Goal: Information Seeking & Learning: Learn about a topic

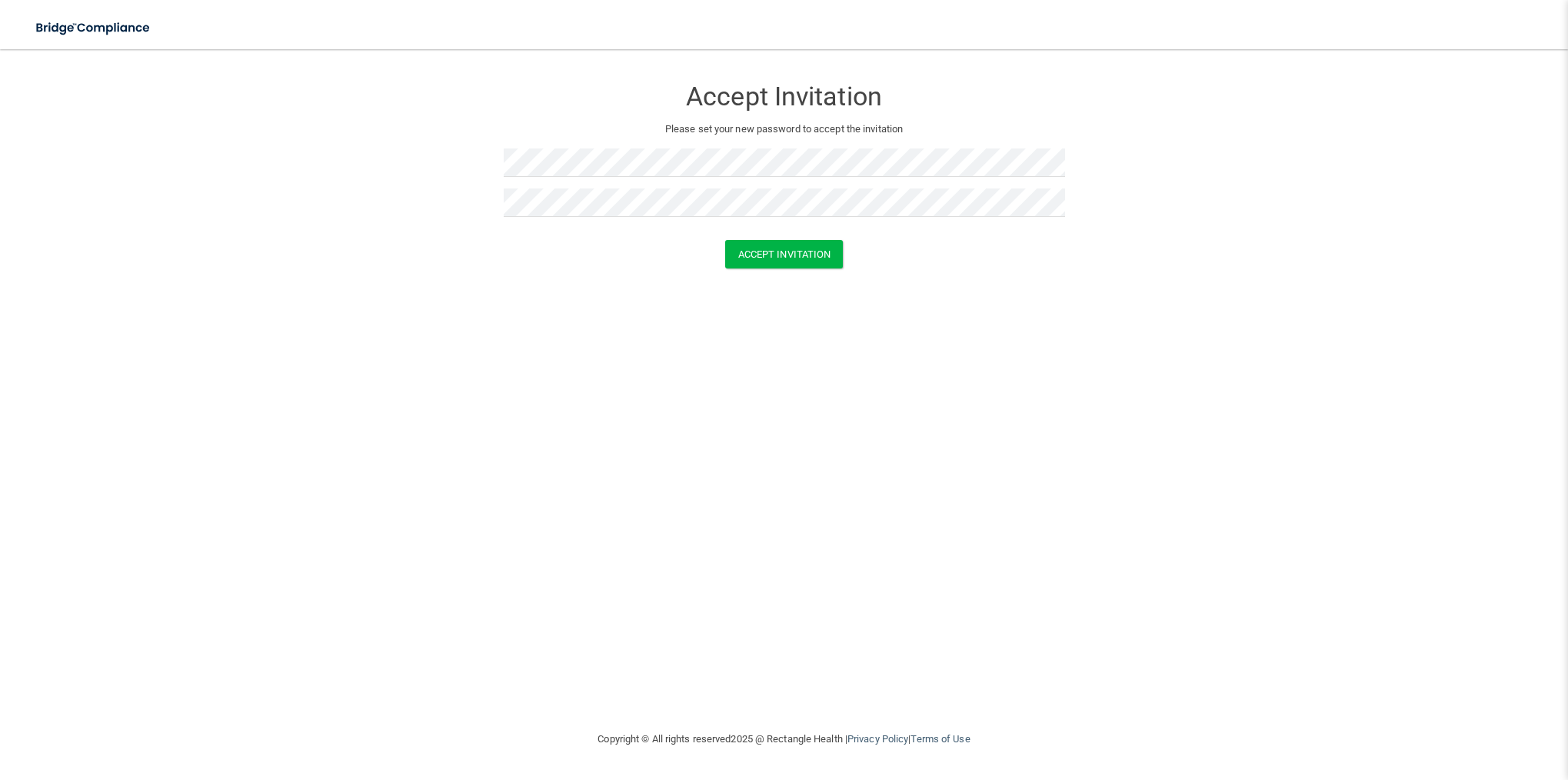
drag, startPoint x: 1175, startPoint y: 330, endPoint x: 1032, endPoint y: 306, distance: 145.0
click at [1175, 330] on div "Accept Invitation Please set your new password to accept the invitation Accept …" at bounding box center [784, 390] width 1507 height 650
click at [809, 260] on button "Accept Invitation" at bounding box center [784, 254] width 119 height 28
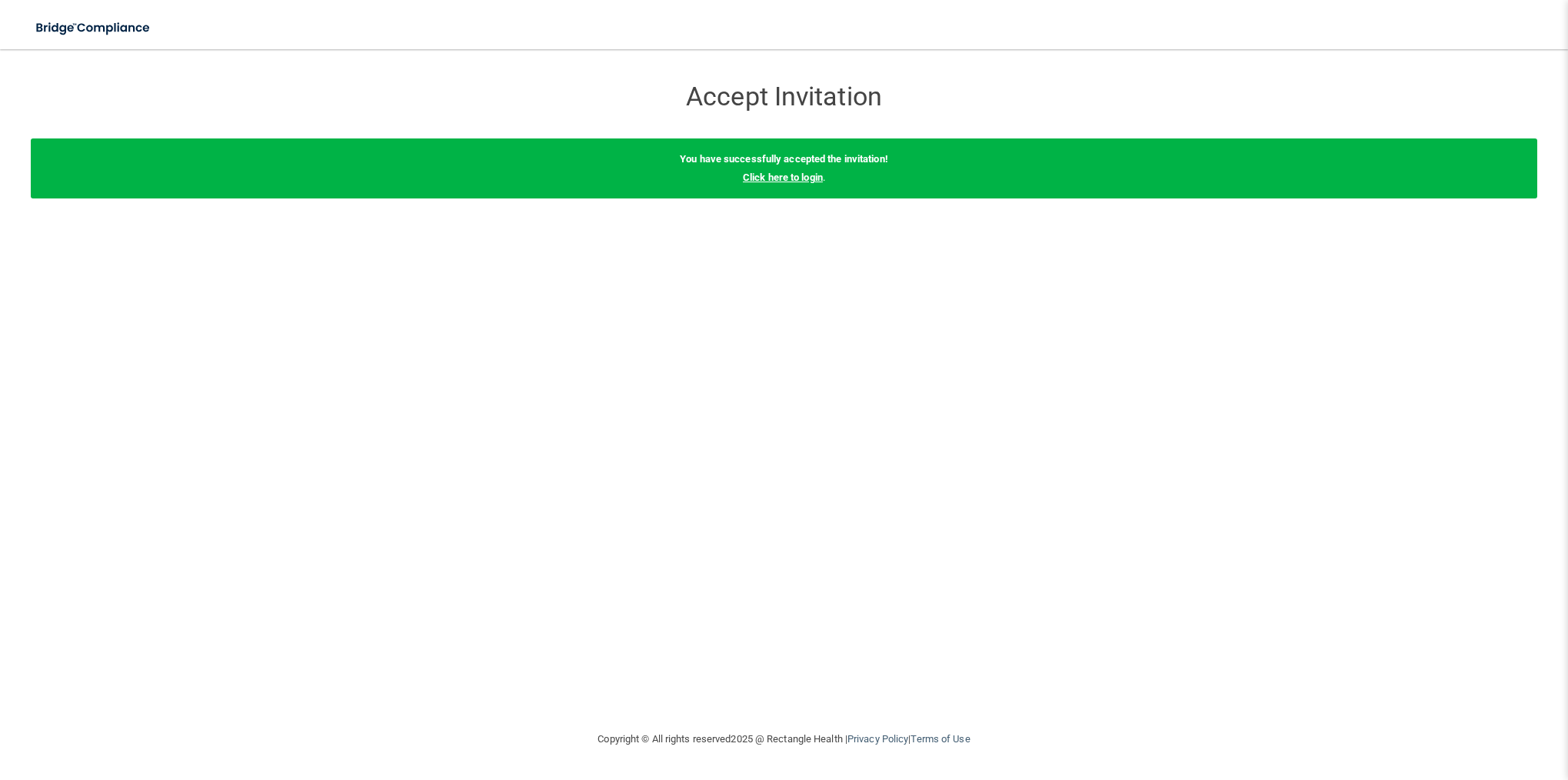
click at [768, 180] on link "Click here to login" at bounding box center [783, 177] width 80 height 11
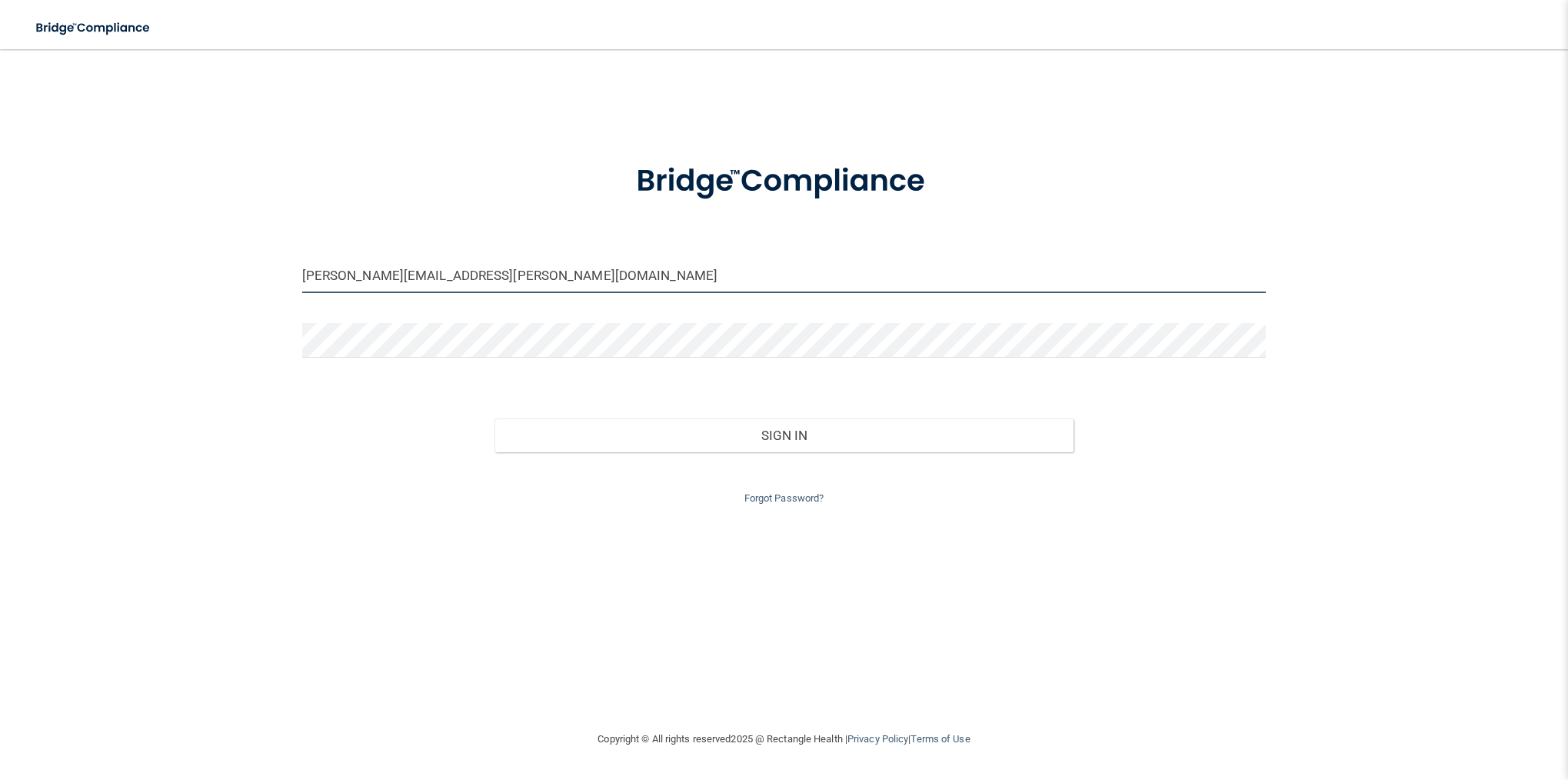
drag, startPoint x: 559, startPoint y: 281, endPoint x: 304, endPoint y: 257, distance: 256.1
click at [305, 257] on form "[PERSON_NAME][EMAIL_ADDRESS][PERSON_NAME][DOMAIN_NAME] Invalid email/password. …" at bounding box center [784, 324] width 965 height 366
type input "[PERSON_NAME][EMAIL_ADDRESS][PERSON_NAME][DOMAIN_NAME]"
click at [495, 418] on button "Sign In" at bounding box center [784, 435] width 578 height 34
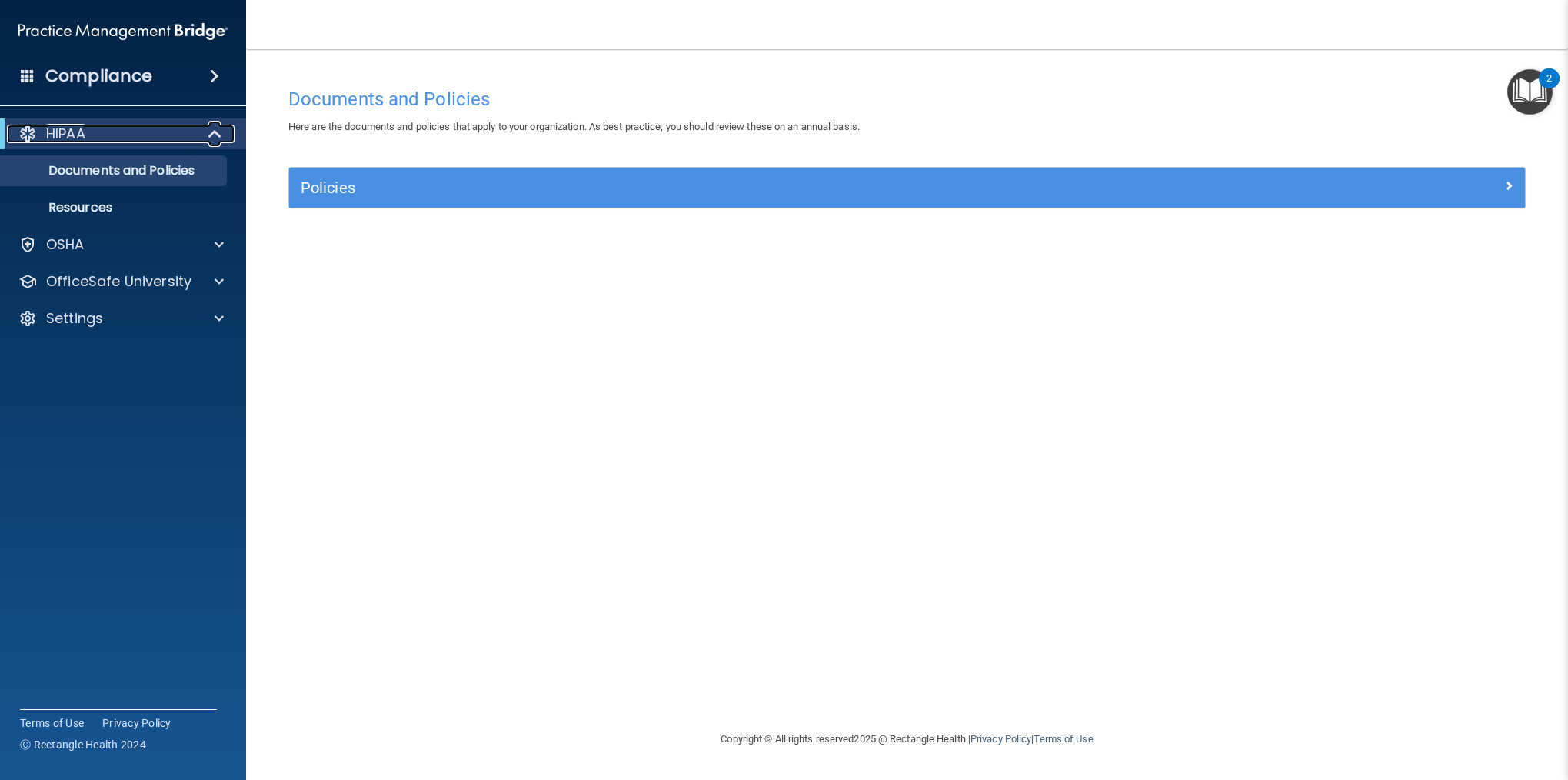
click at [105, 135] on div "HIPAA" at bounding box center [102, 134] width 190 height 18
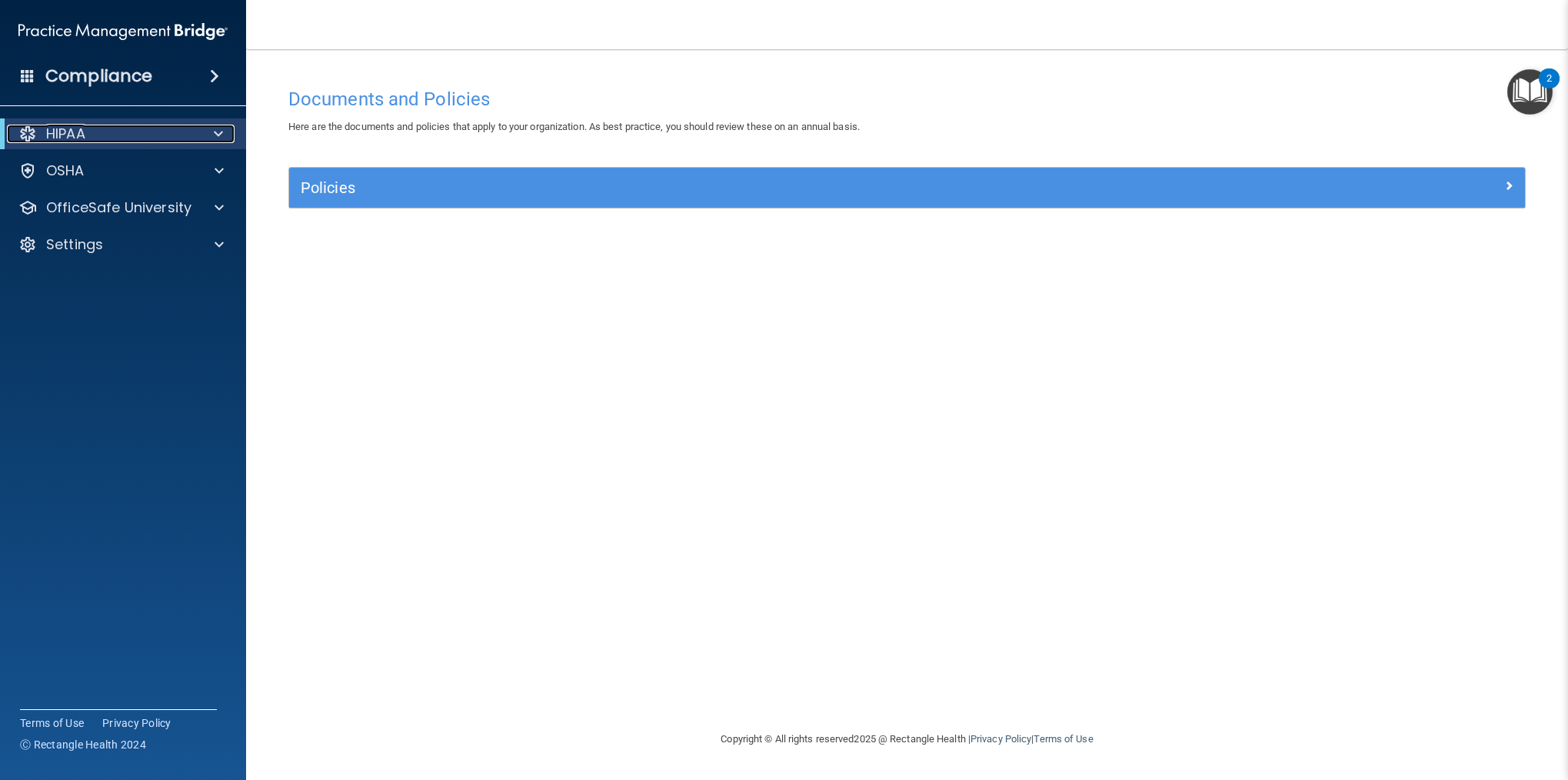
click at [108, 134] on div "HIPAA" at bounding box center [102, 134] width 190 height 18
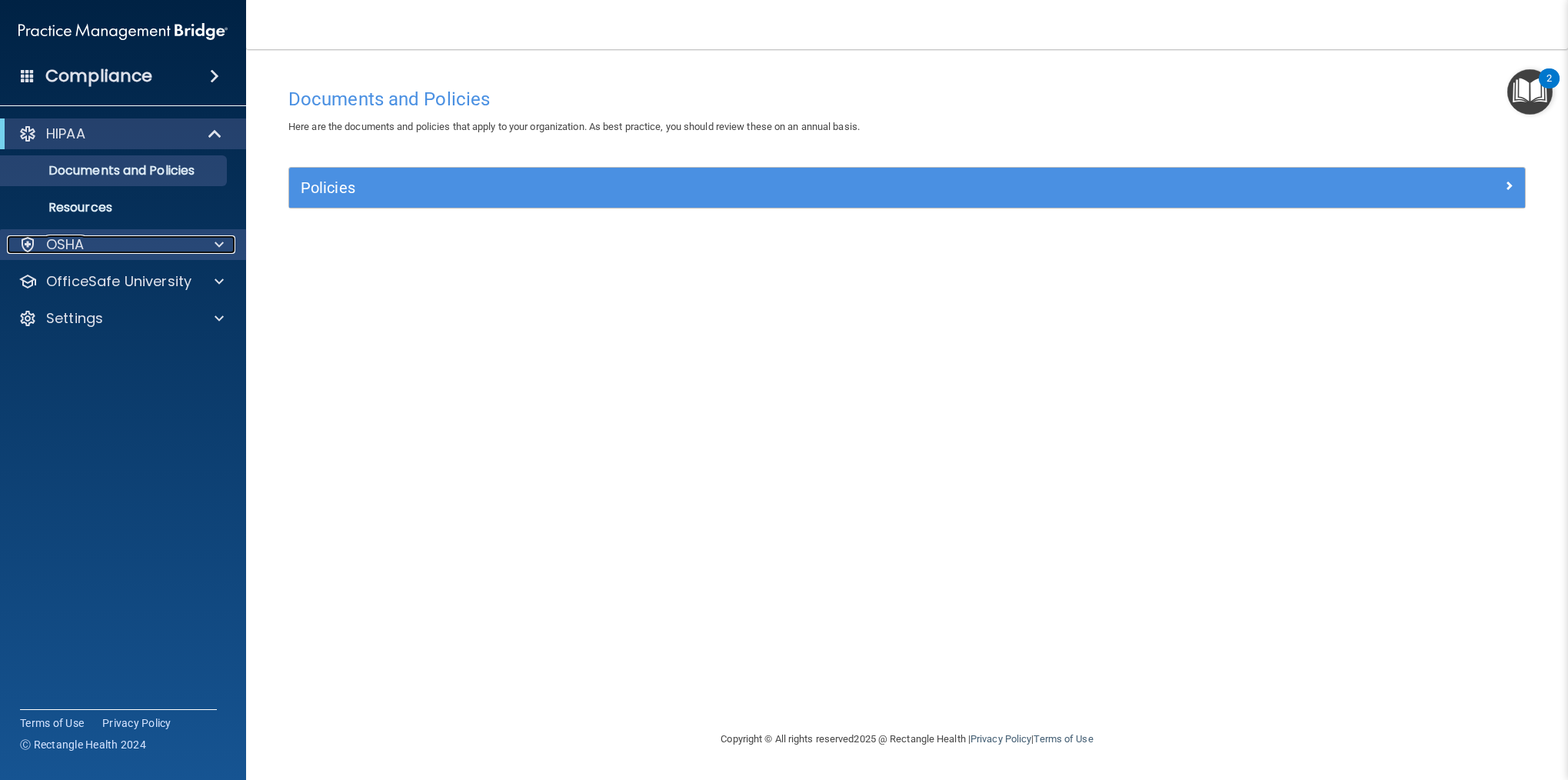
click at [107, 238] on div "OSHA" at bounding box center [102, 244] width 191 height 18
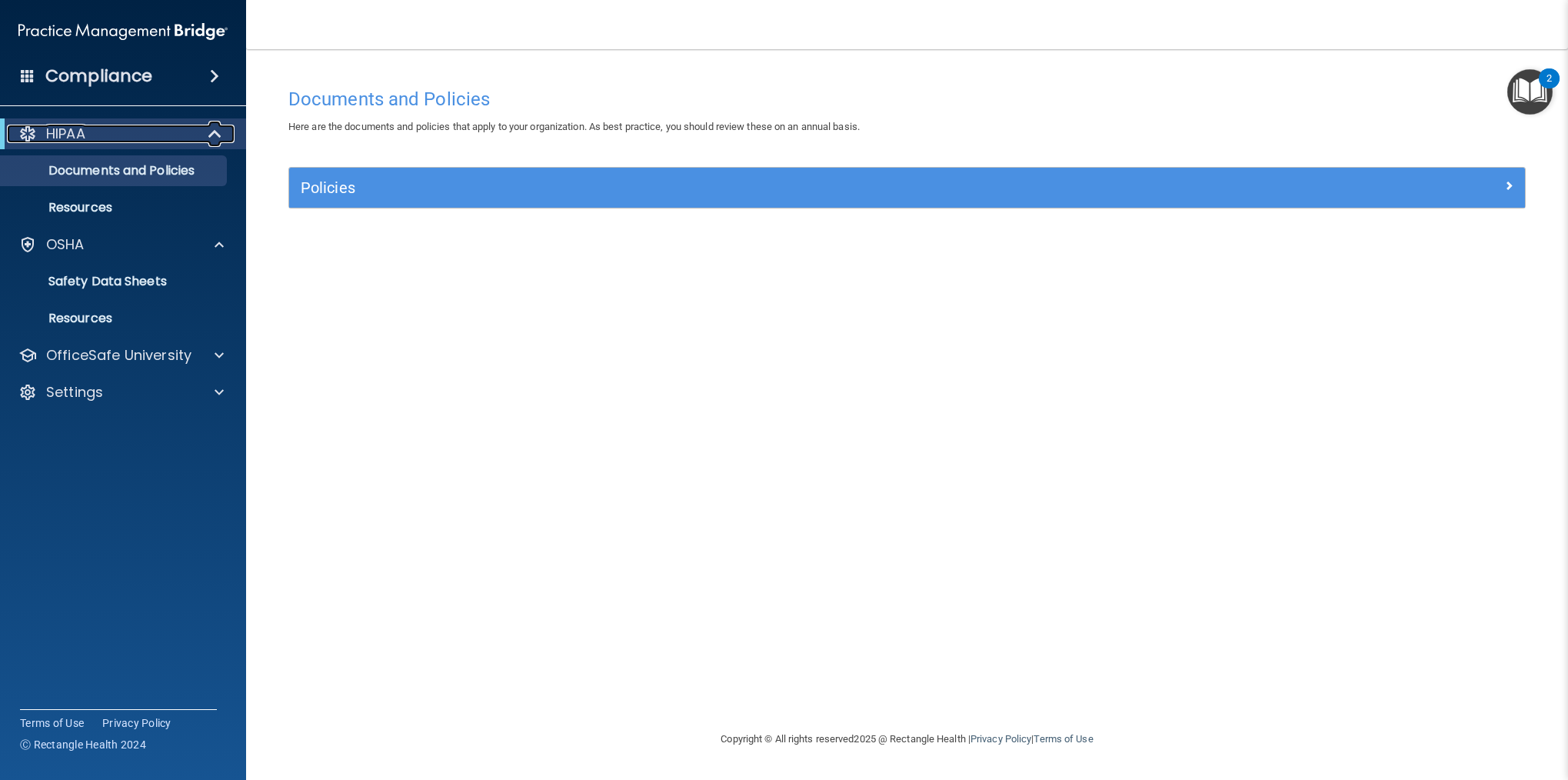
click at [122, 141] on div "HIPAA" at bounding box center [102, 134] width 190 height 18
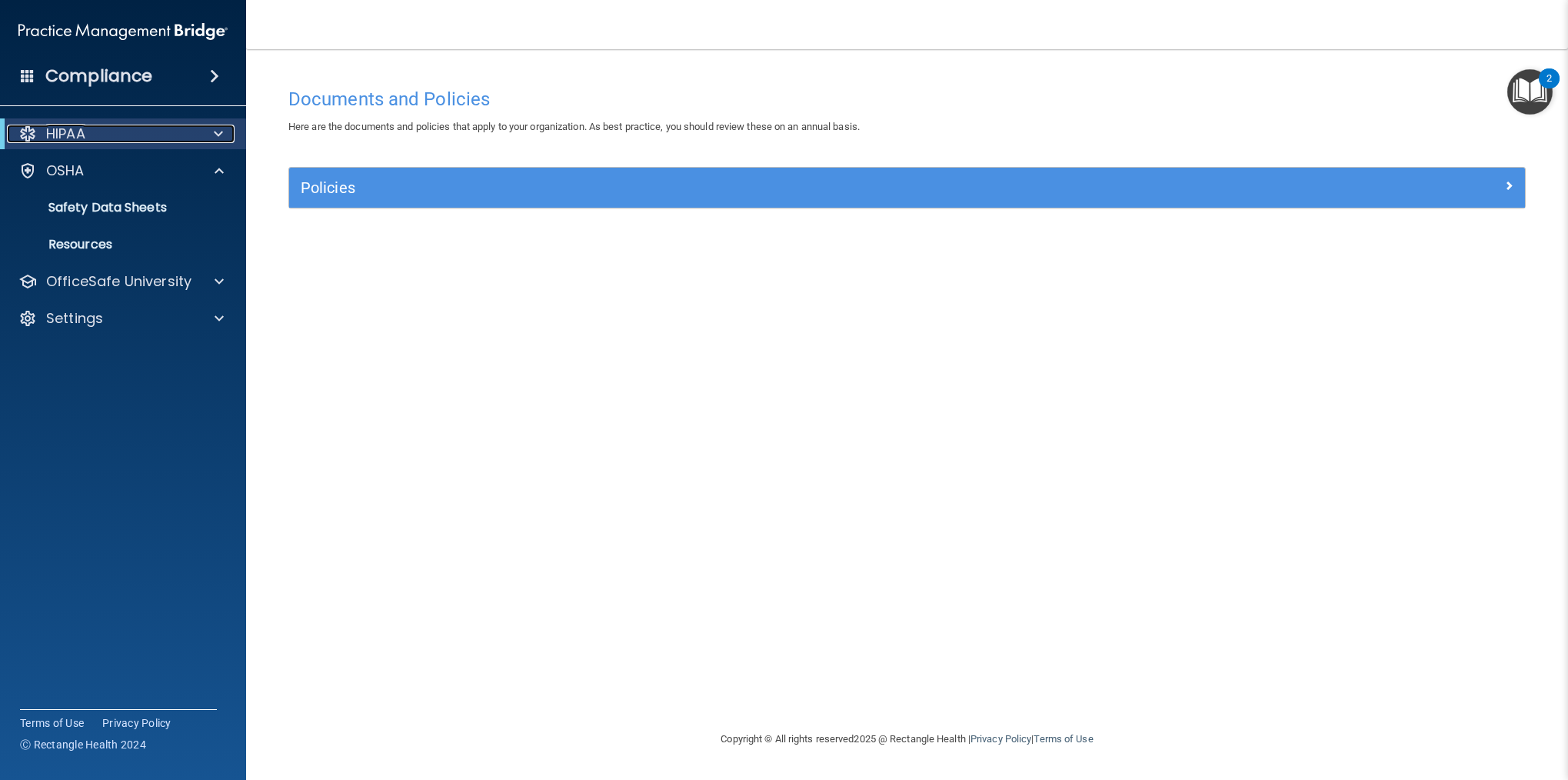
click at [122, 141] on div "HIPAA" at bounding box center [102, 134] width 190 height 18
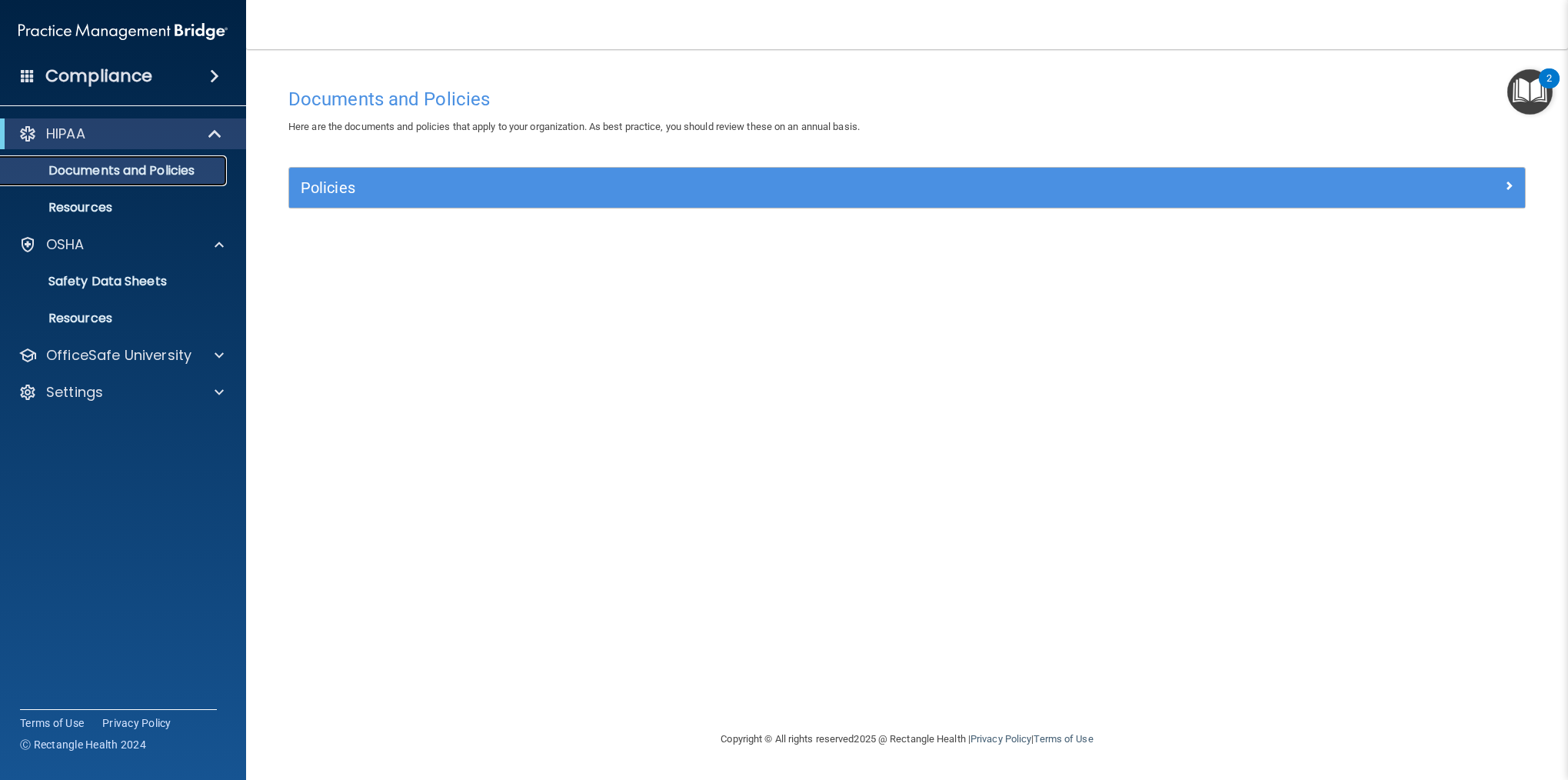
click at [120, 167] on p "Documents and Policies" at bounding box center [114, 171] width 210 height 16
click at [104, 204] on p "Resources" at bounding box center [114, 208] width 210 height 16
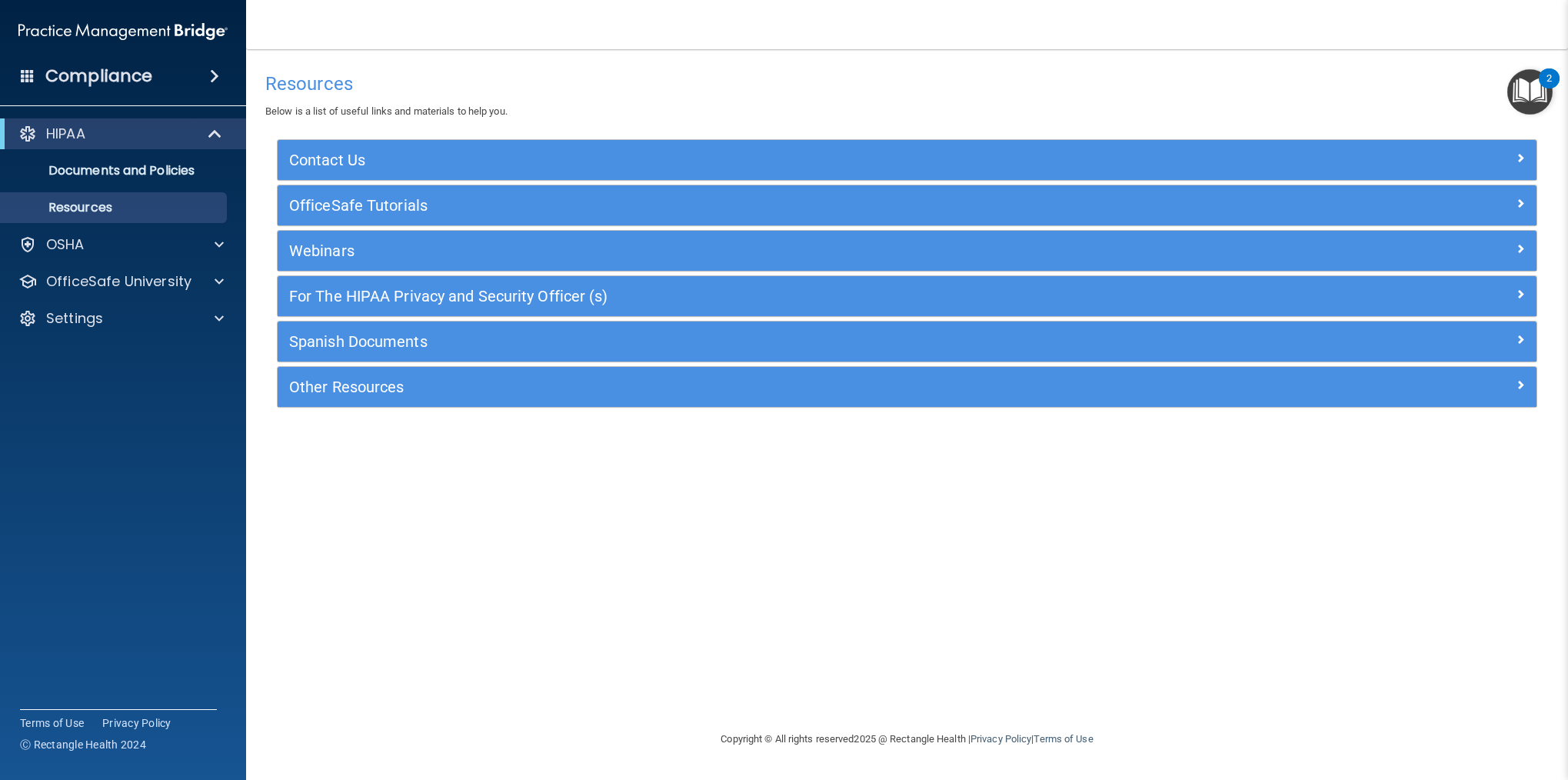
click at [158, 148] on div "HIPAA" at bounding box center [123, 134] width 246 height 31
click at [152, 161] on link "Documents and Policies" at bounding box center [105, 170] width 242 height 31
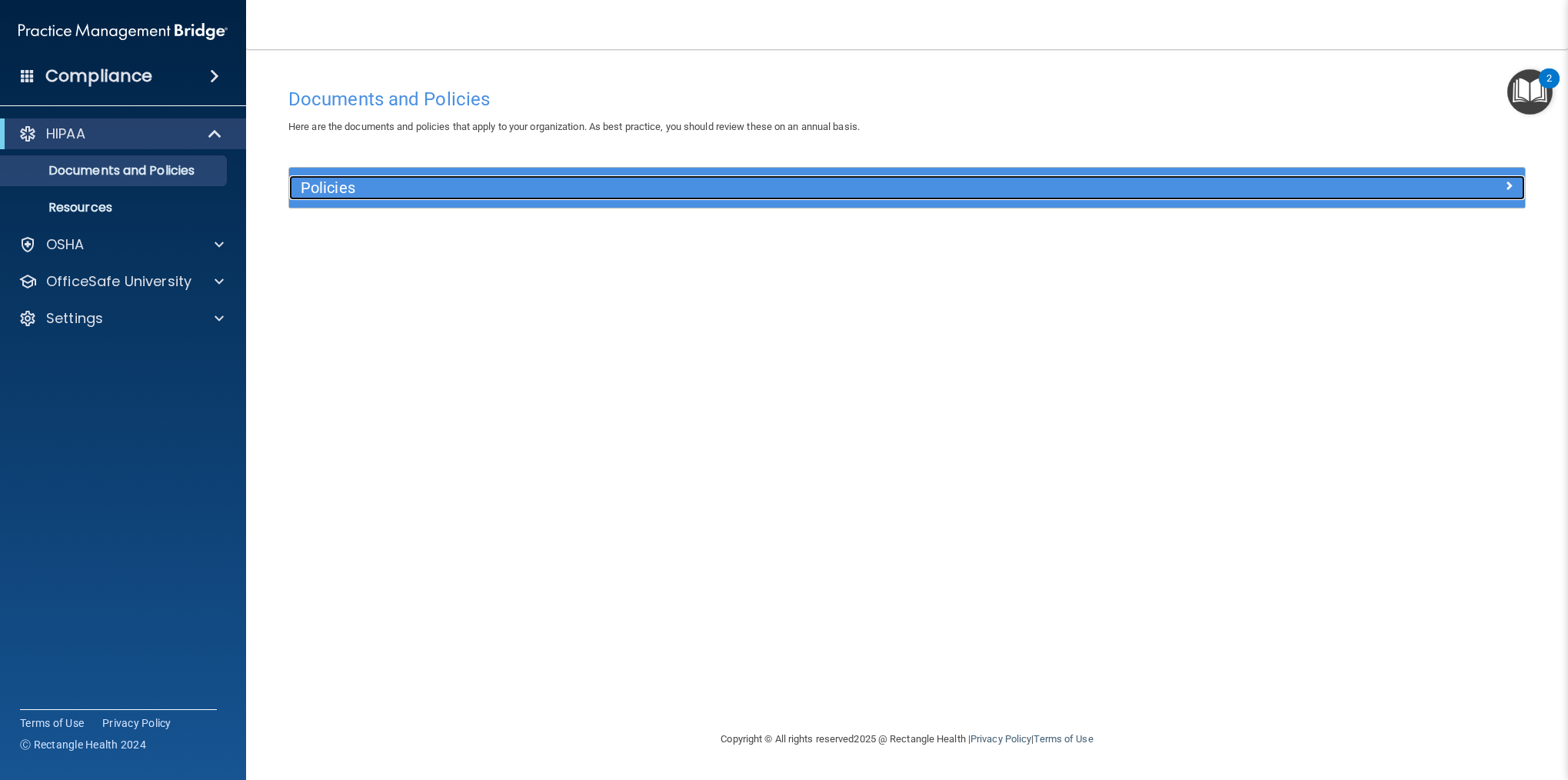
click at [1513, 184] on span at bounding box center [1508, 184] width 10 height 18
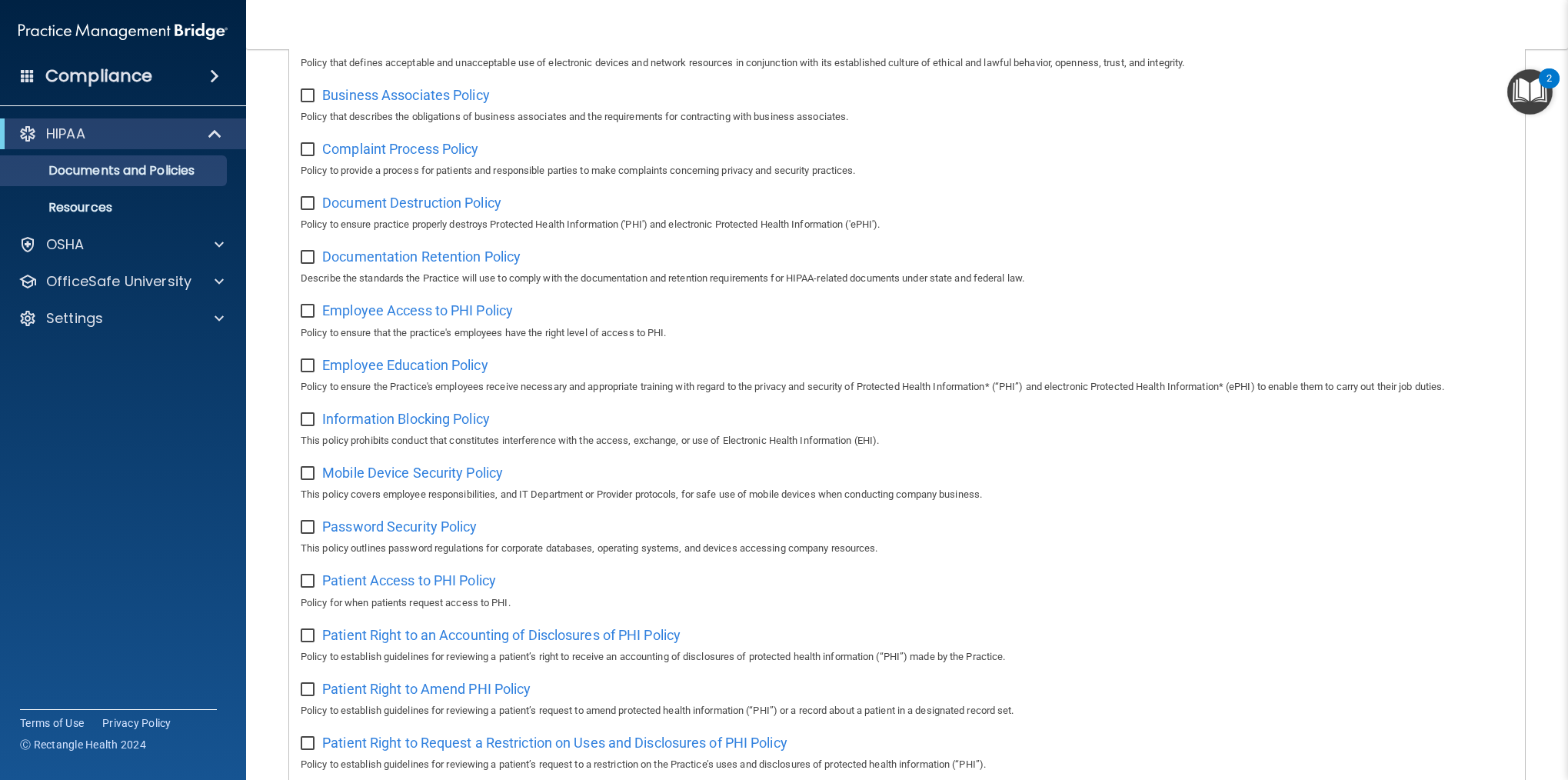
scroll to position [232, 0]
click at [149, 284] on p "OfficeSafe University" at bounding box center [119, 281] width 145 height 18
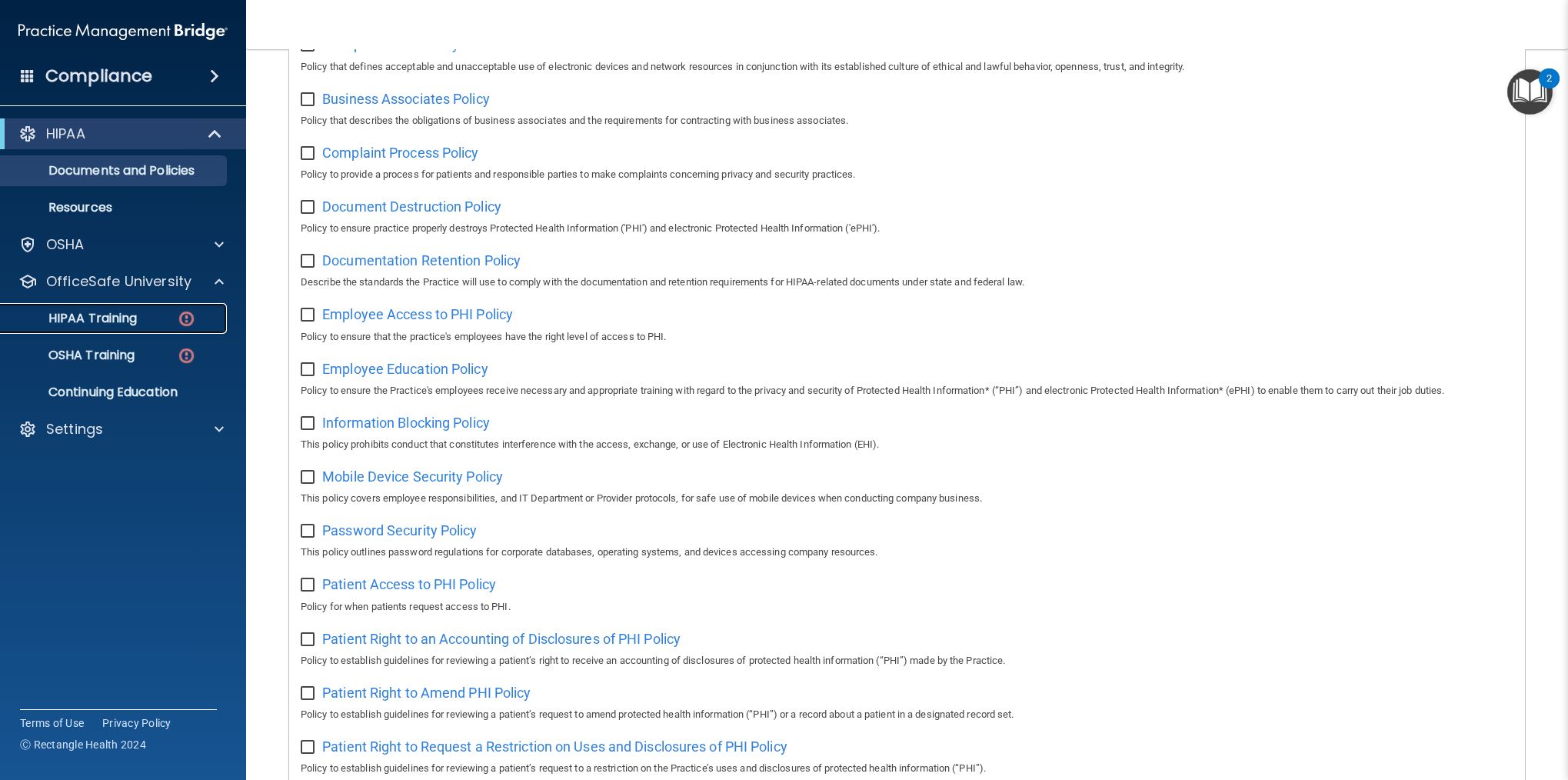
click at [129, 317] on p "HIPAA Training" at bounding box center [73, 319] width 126 height 16
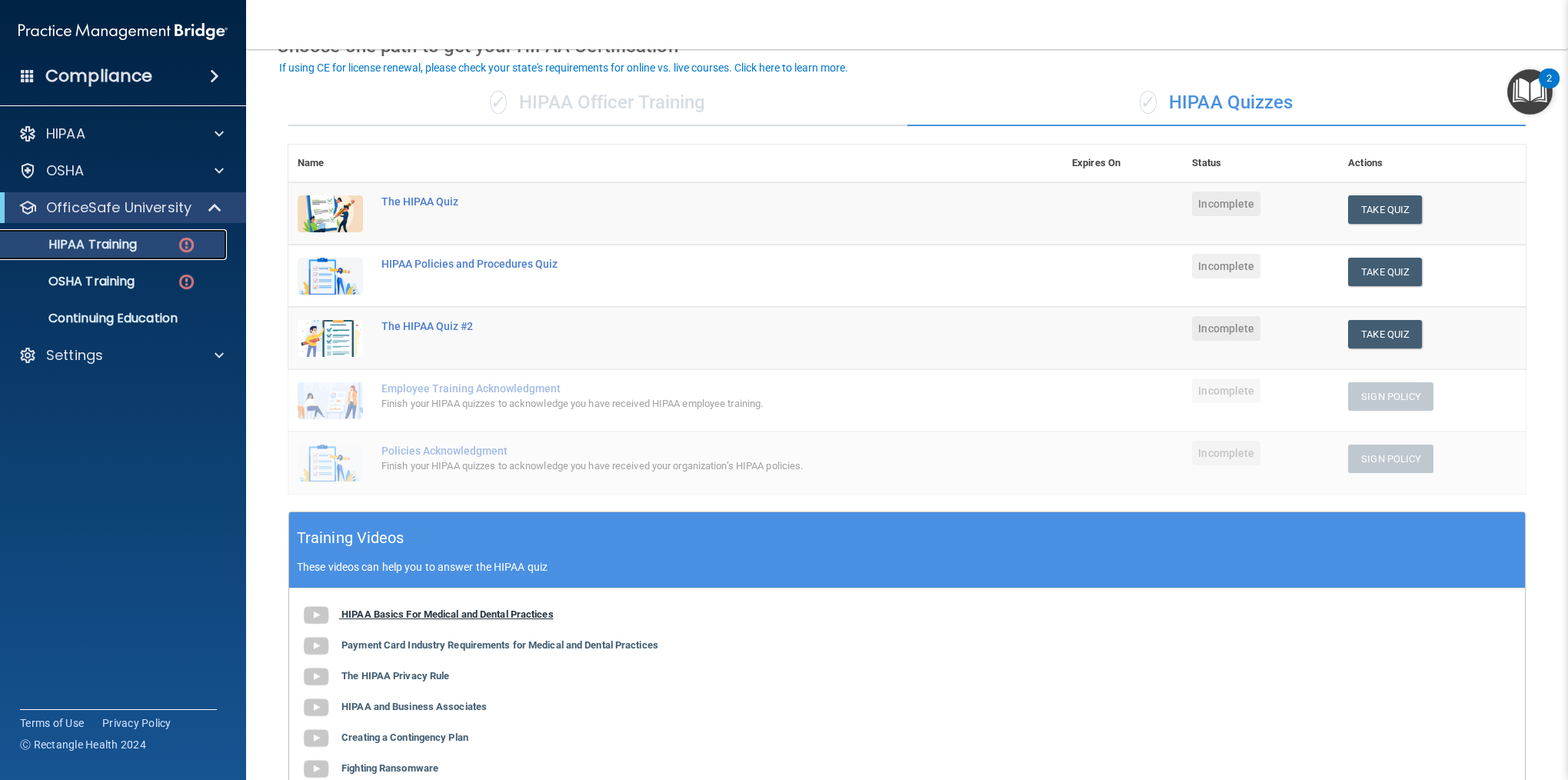
scroll to position [87, 0]
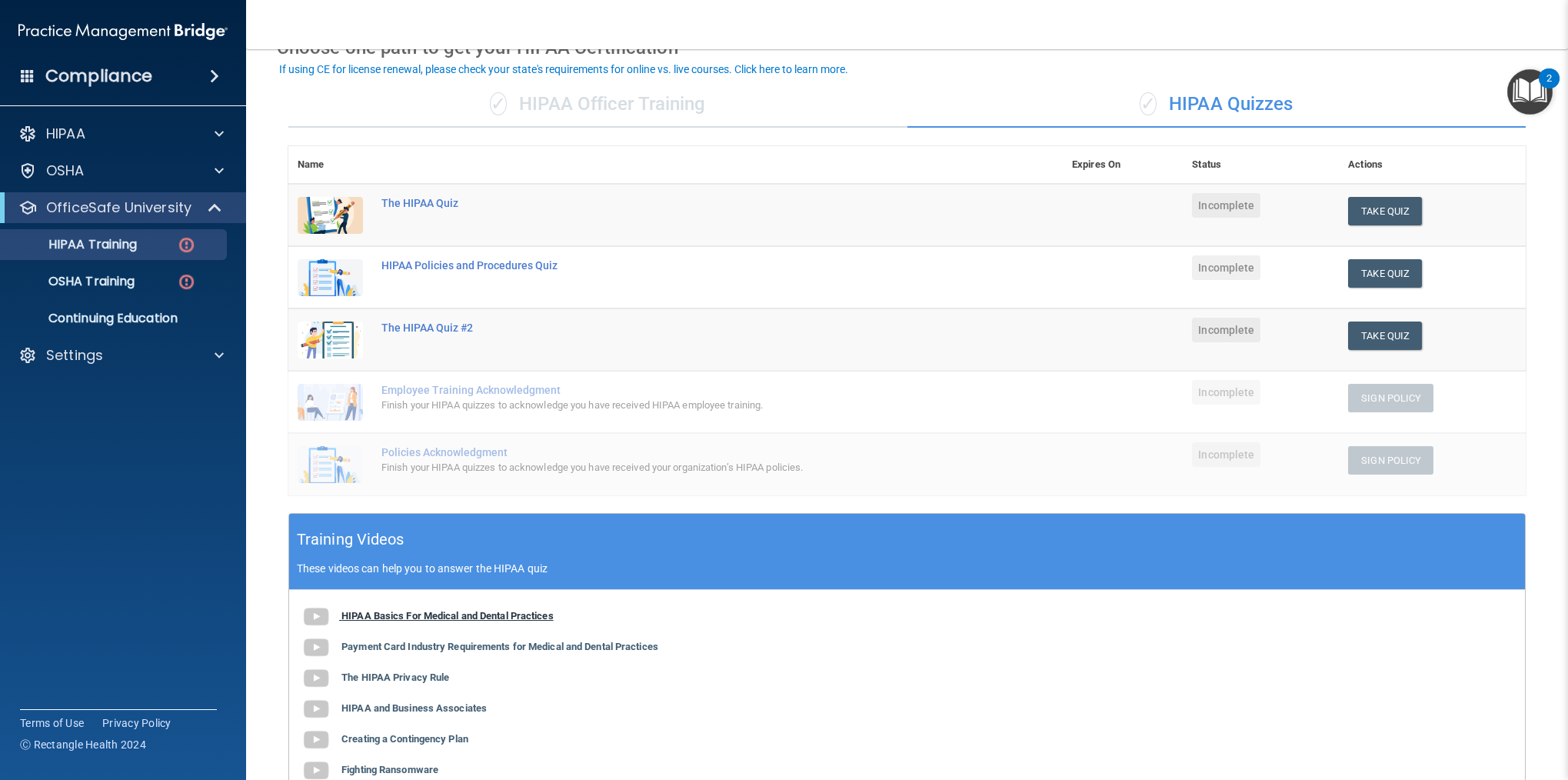
click at [404, 613] on b "HIPAA Basics For Medical and Dental Practices" at bounding box center [448, 615] width 213 height 11
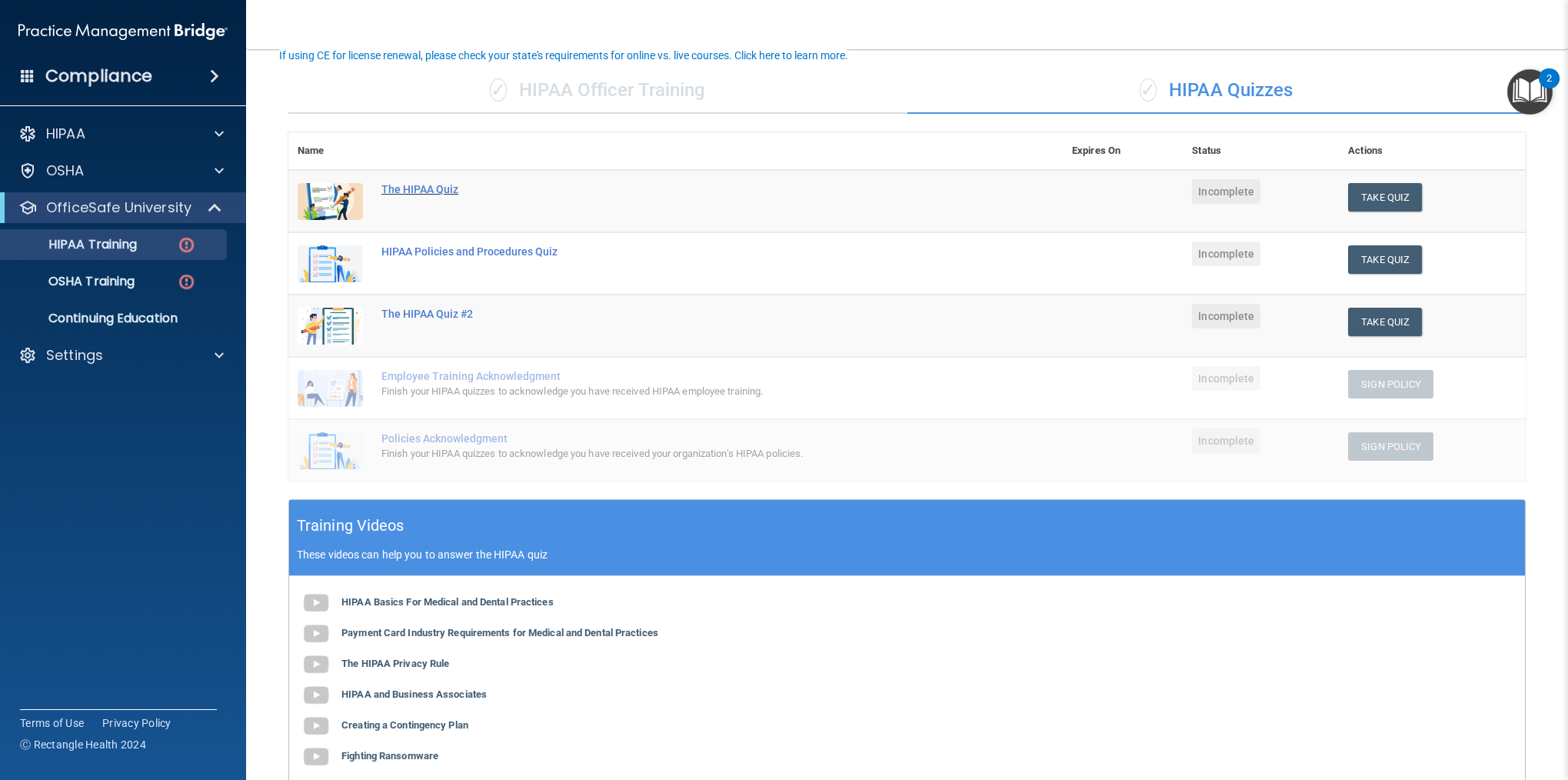
click at [416, 194] on div "The HIPAA Quiz" at bounding box center [683, 189] width 604 height 12
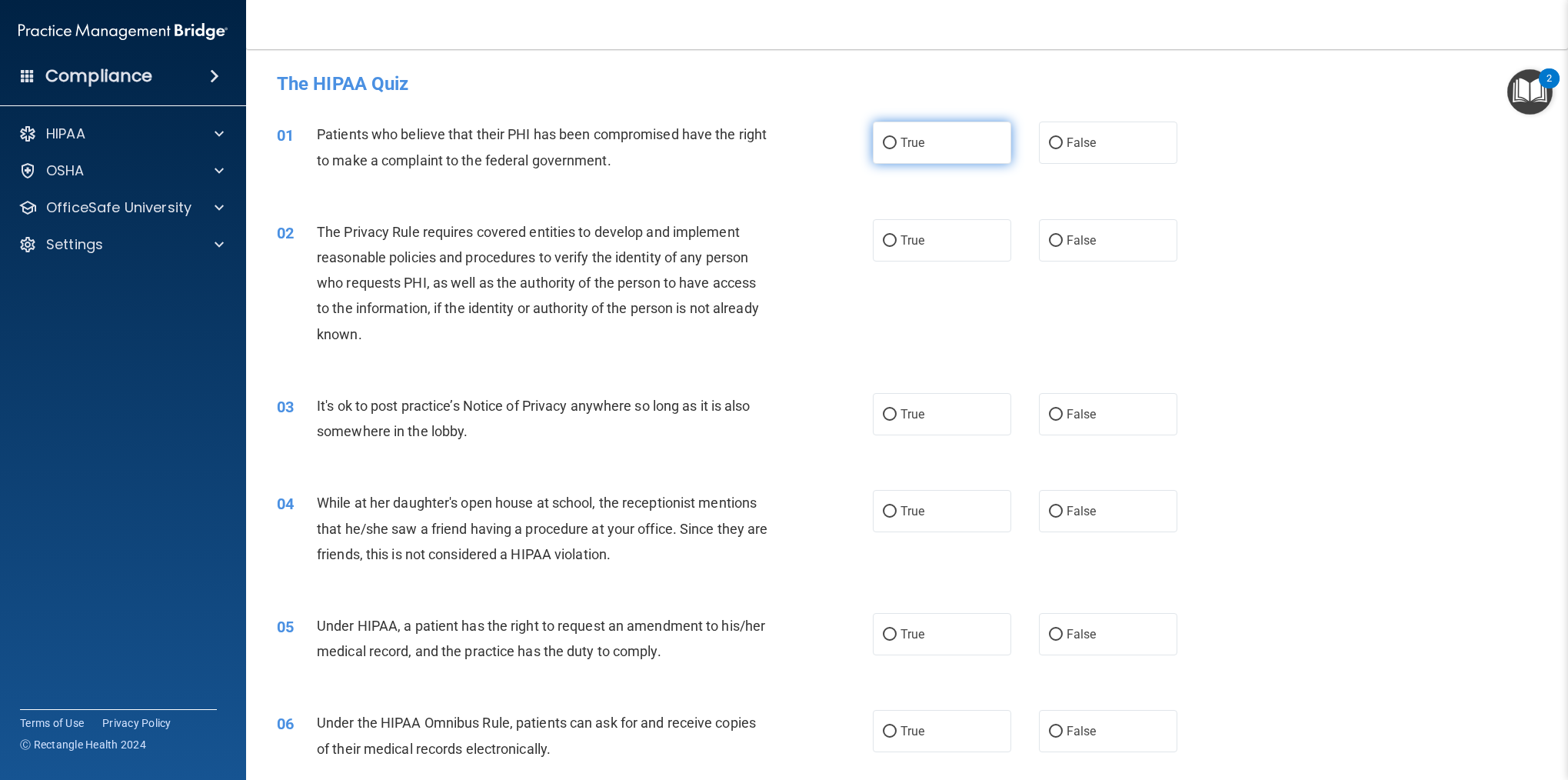
click at [883, 140] on input "True" at bounding box center [890, 143] width 14 height 11
radio input "true"
click at [893, 236] on input "True" at bounding box center [890, 241] width 14 height 11
radio input "true"
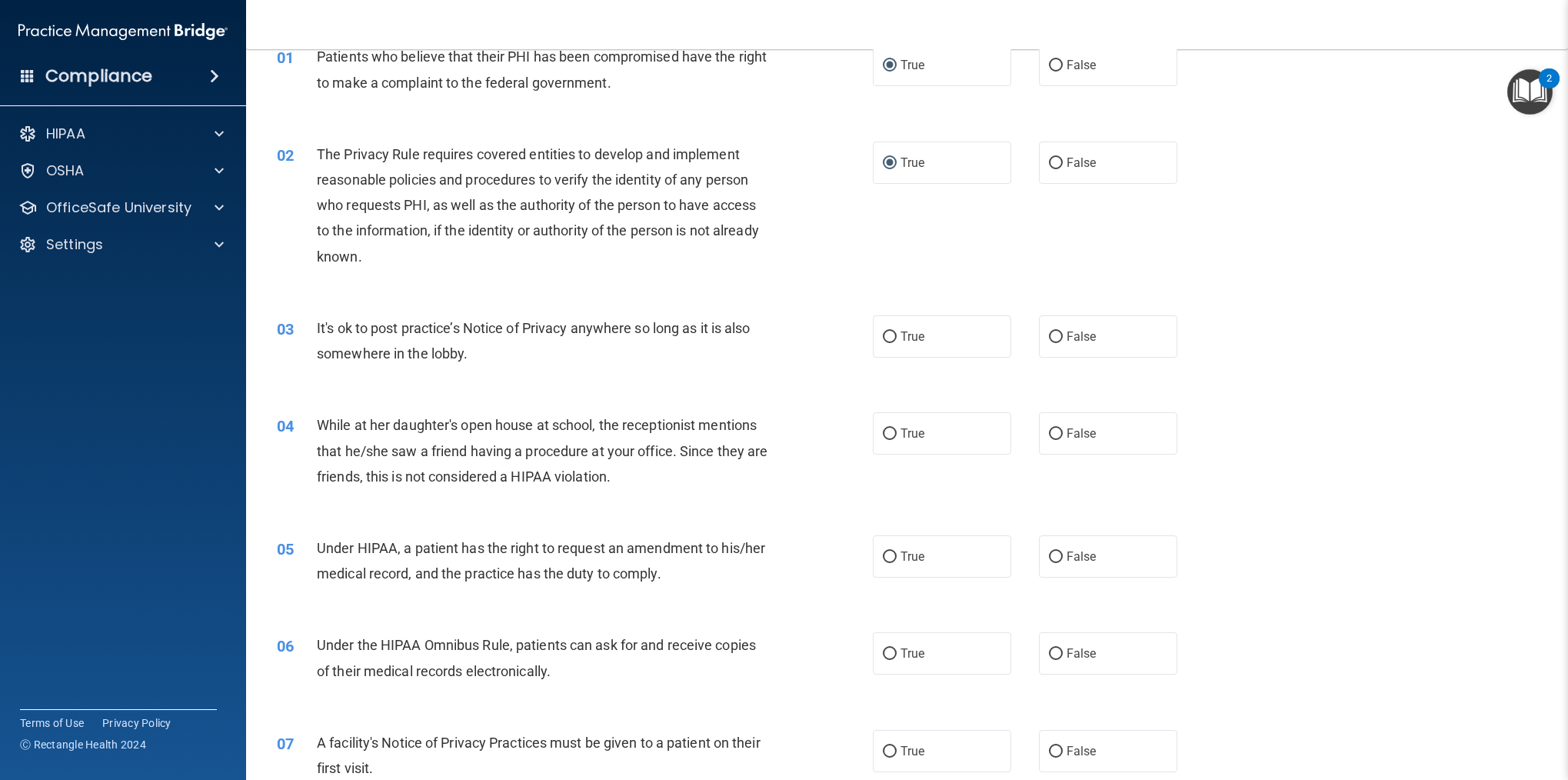
scroll to position [74, 0]
click at [1058, 338] on input "False" at bounding box center [1056, 341] width 14 height 11
radio input "true"
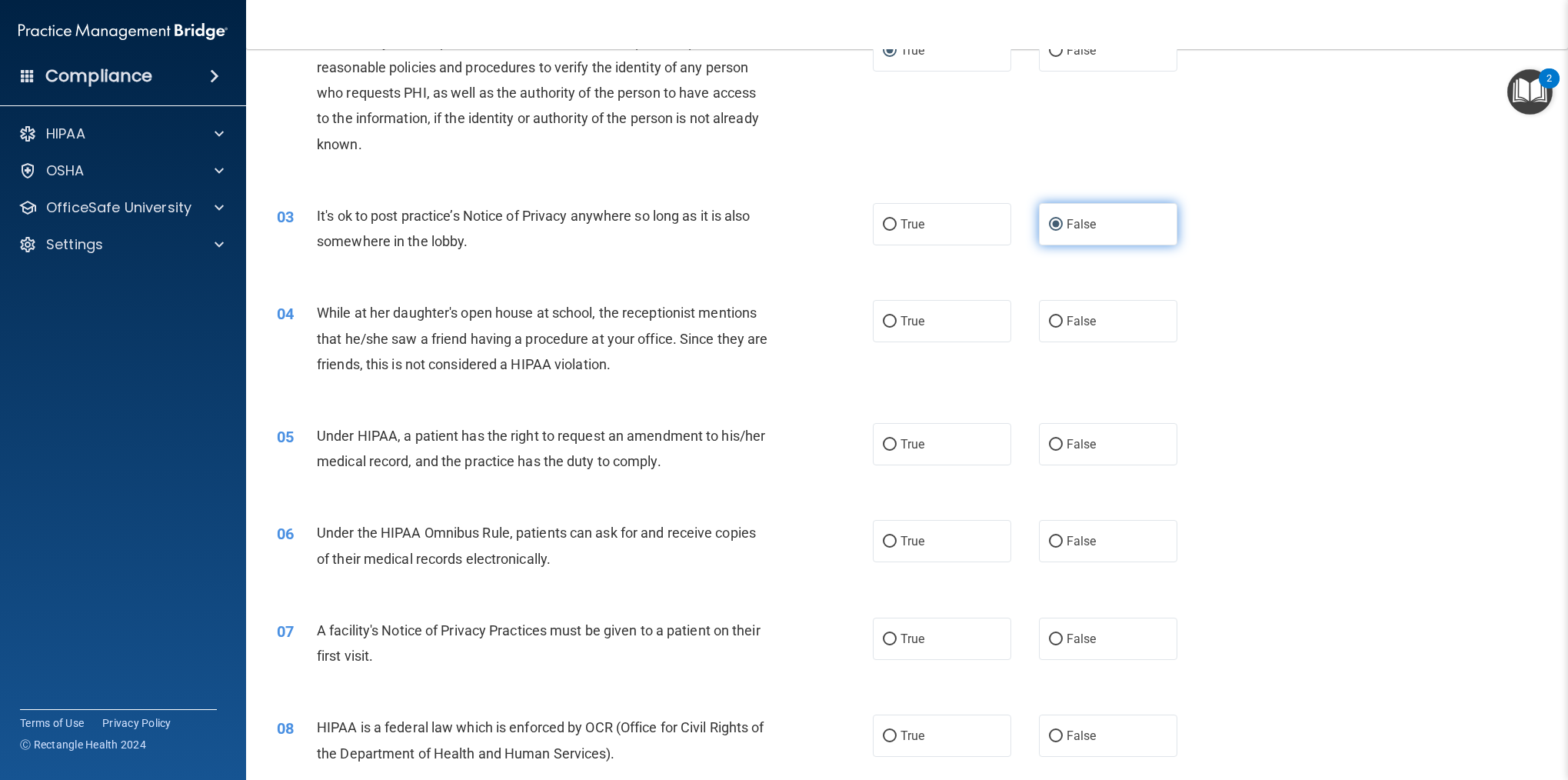
scroll to position [196, 0]
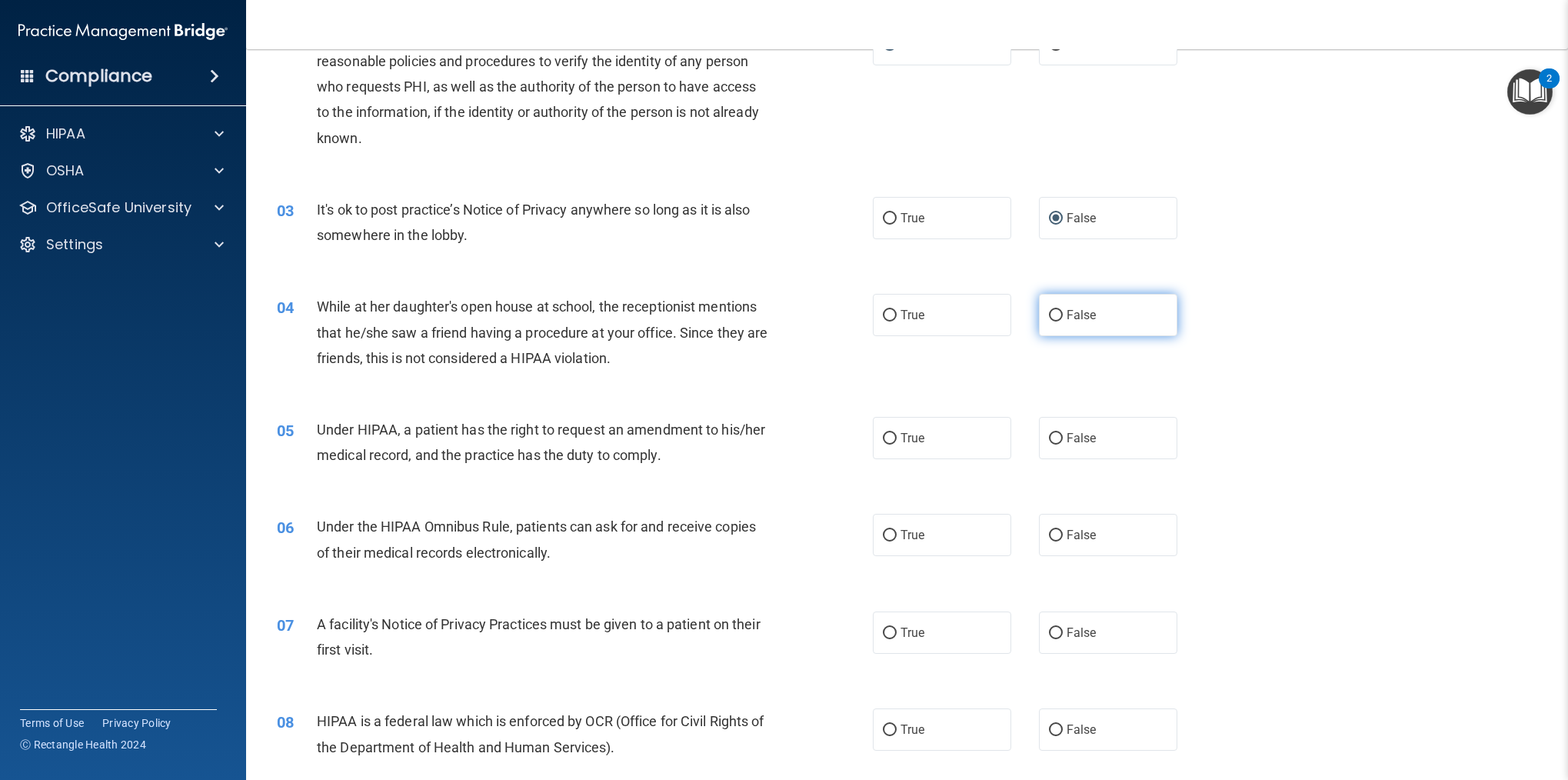
click at [1054, 316] on input "False" at bounding box center [1056, 315] width 14 height 11
radio input "true"
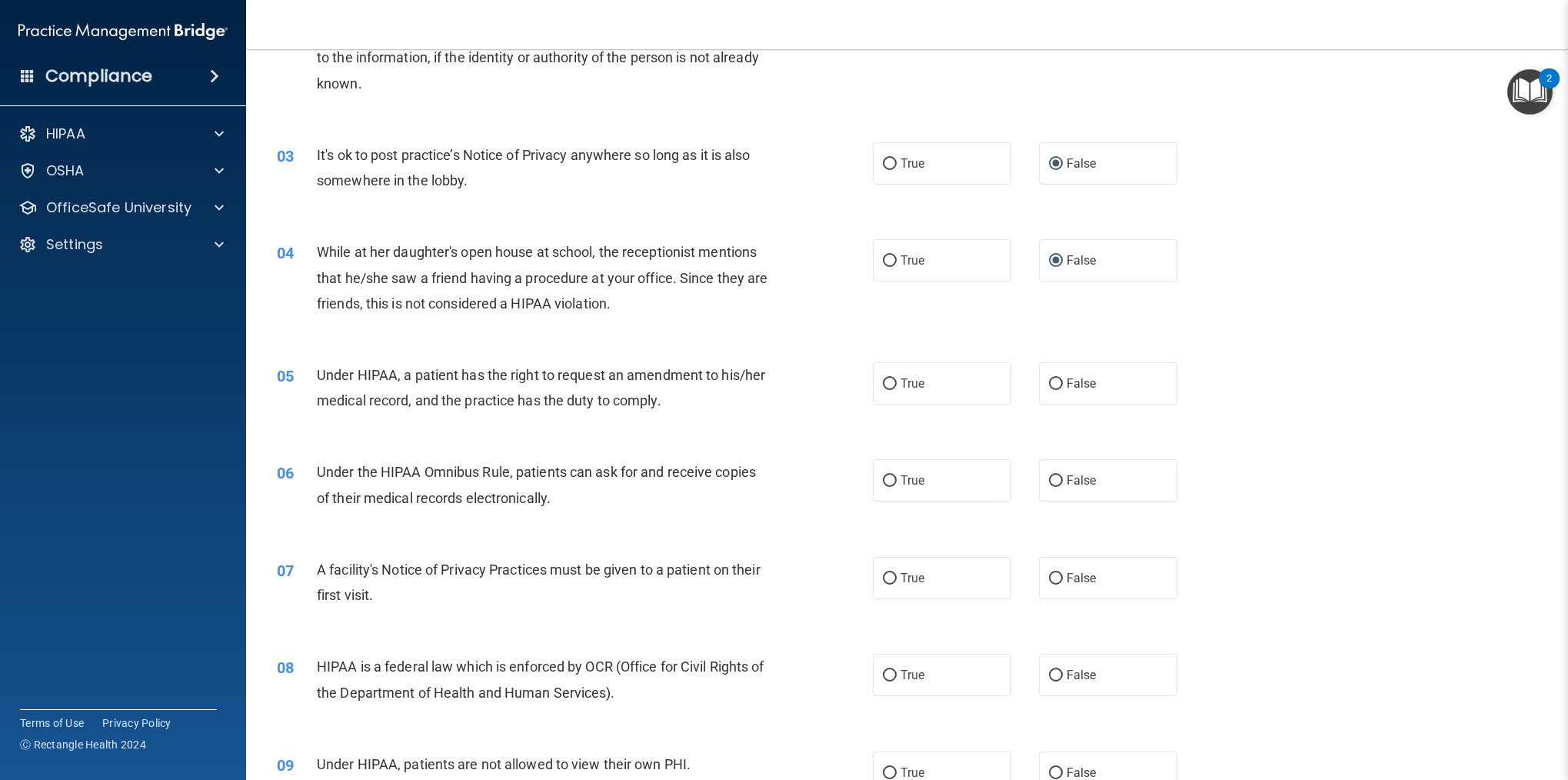
scroll to position [252, 0]
click at [885, 386] on input "True" at bounding box center [890, 382] width 14 height 11
radio input "true"
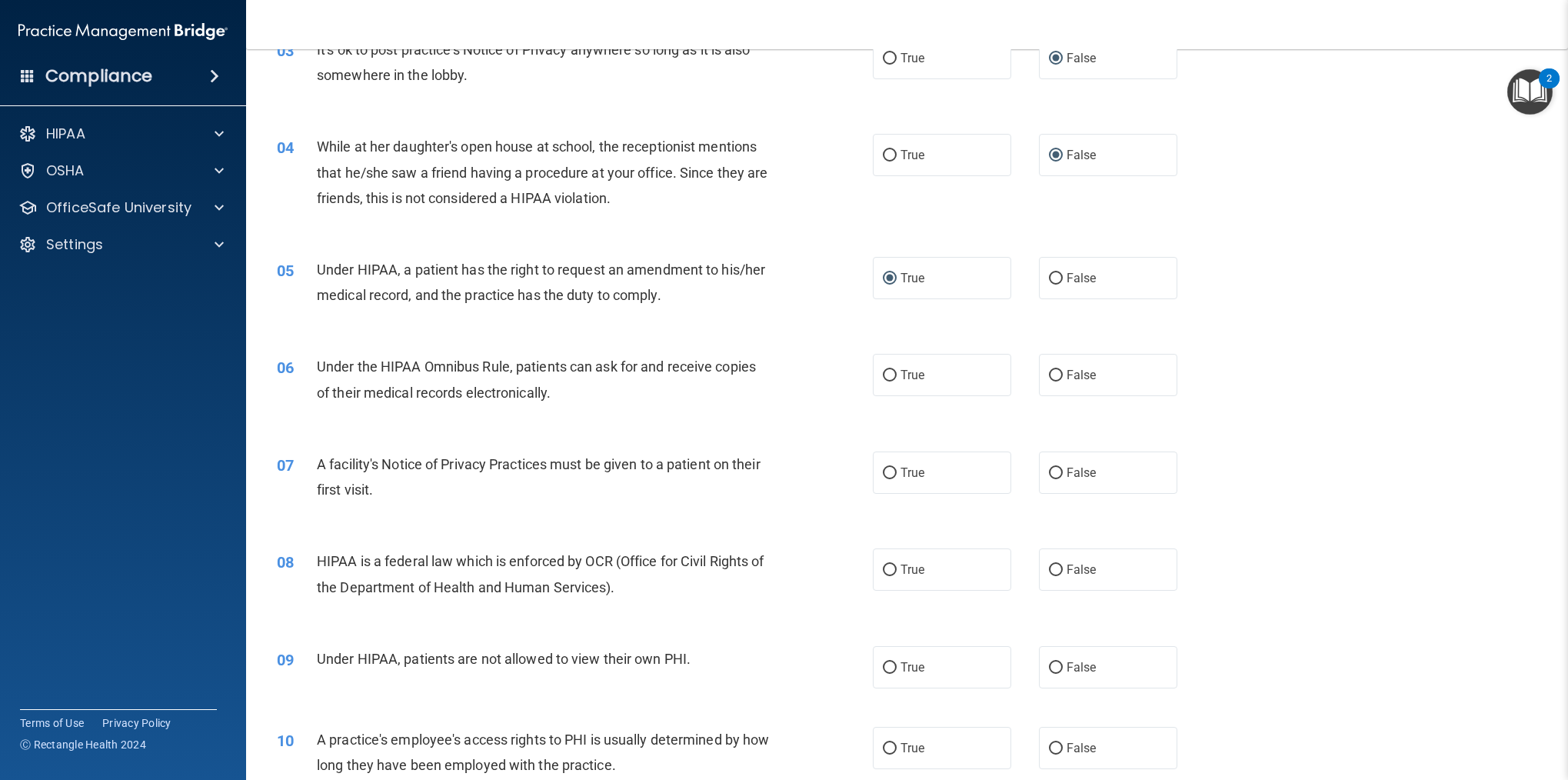
scroll to position [358, 0]
click at [889, 376] on input "True" at bounding box center [890, 372] width 14 height 11
radio input "true"
click at [895, 467] on input "True" at bounding box center [890, 471] width 14 height 11
radio input "true"
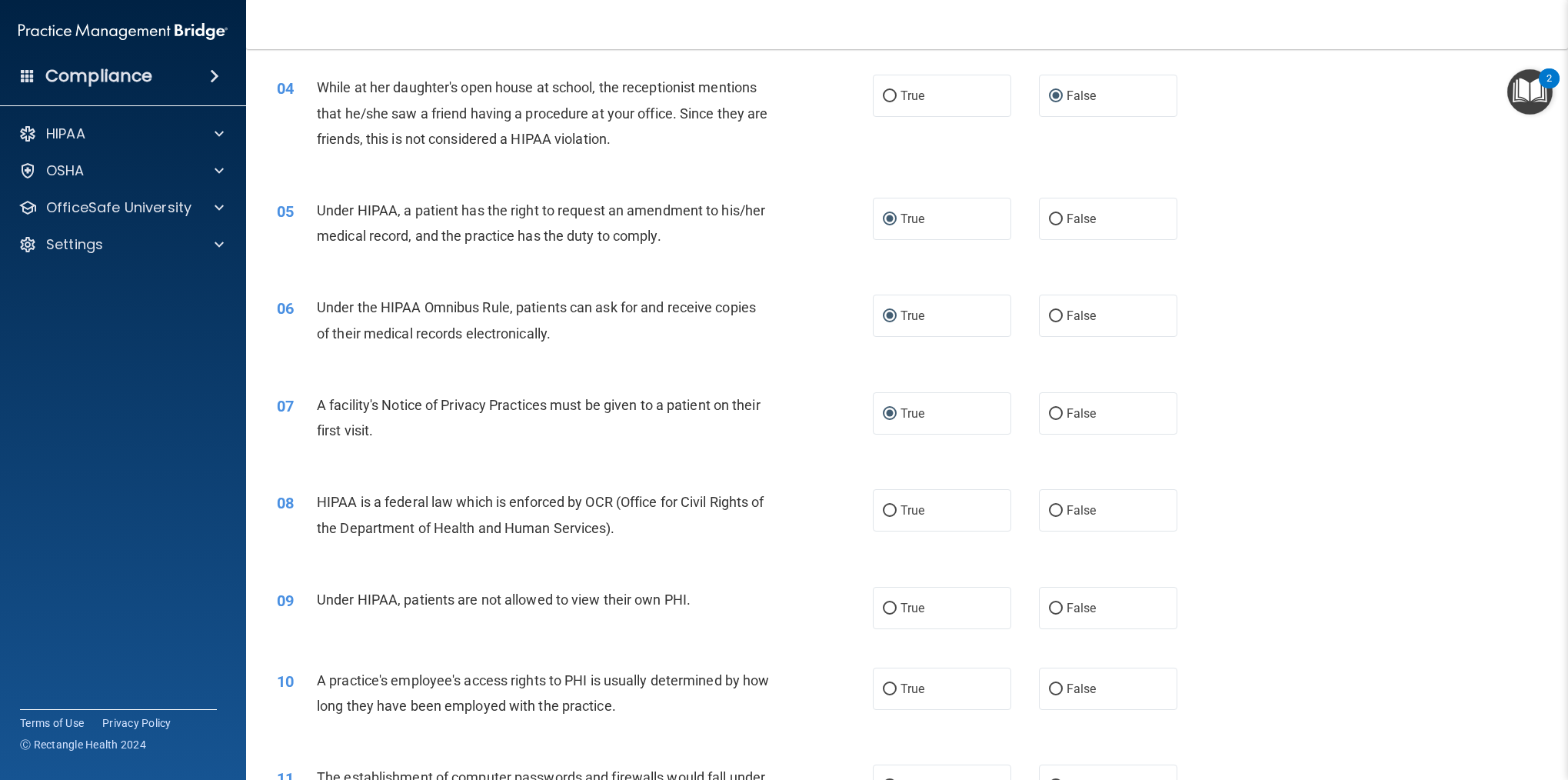
scroll to position [452, 0]
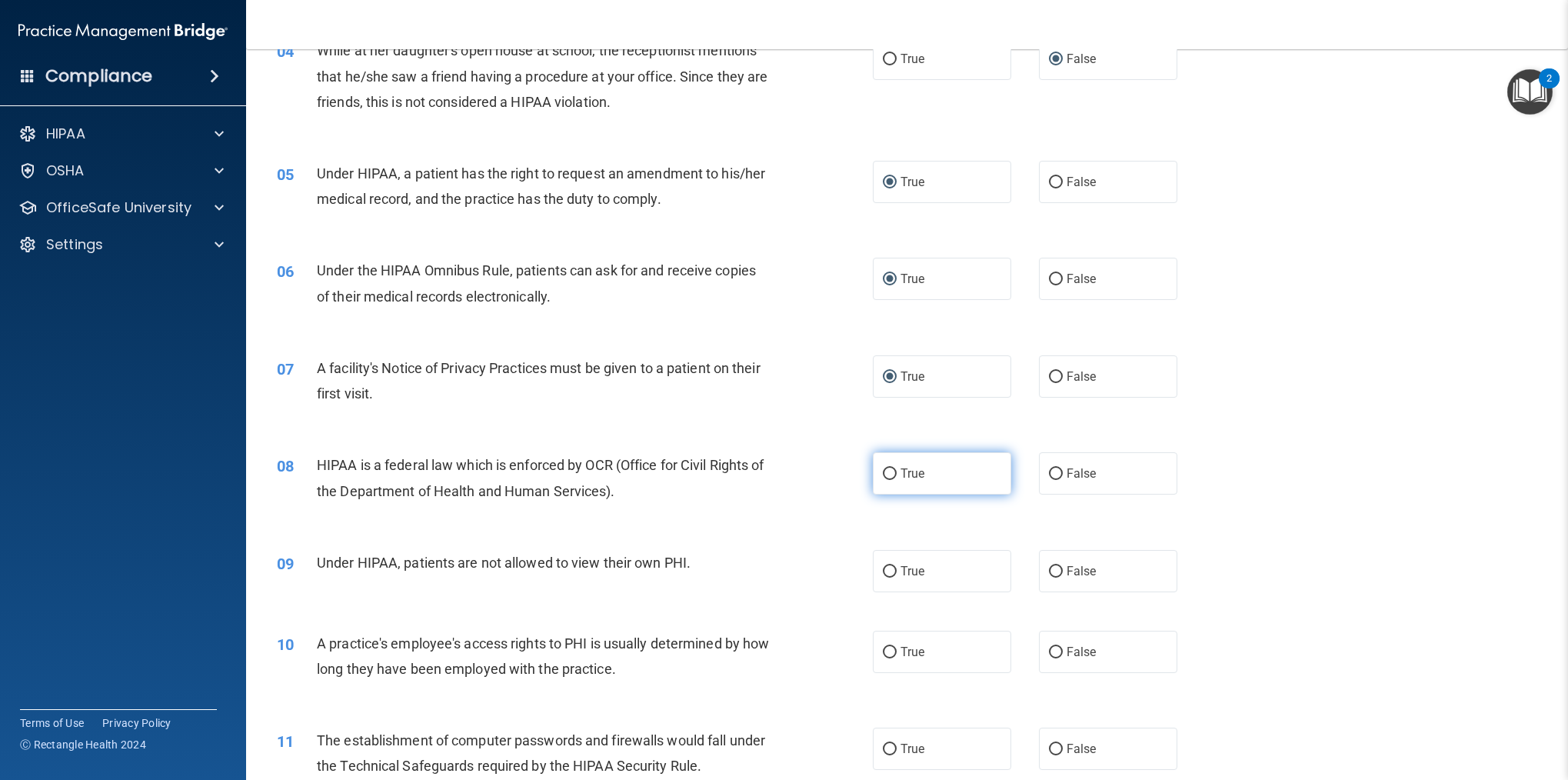
click at [890, 478] on input "True" at bounding box center [890, 473] width 14 height 11
radio input "true"
click at [1058, 567] on input "False" at bounding box center [1056, 571] width 14 height 11
radio input "true"
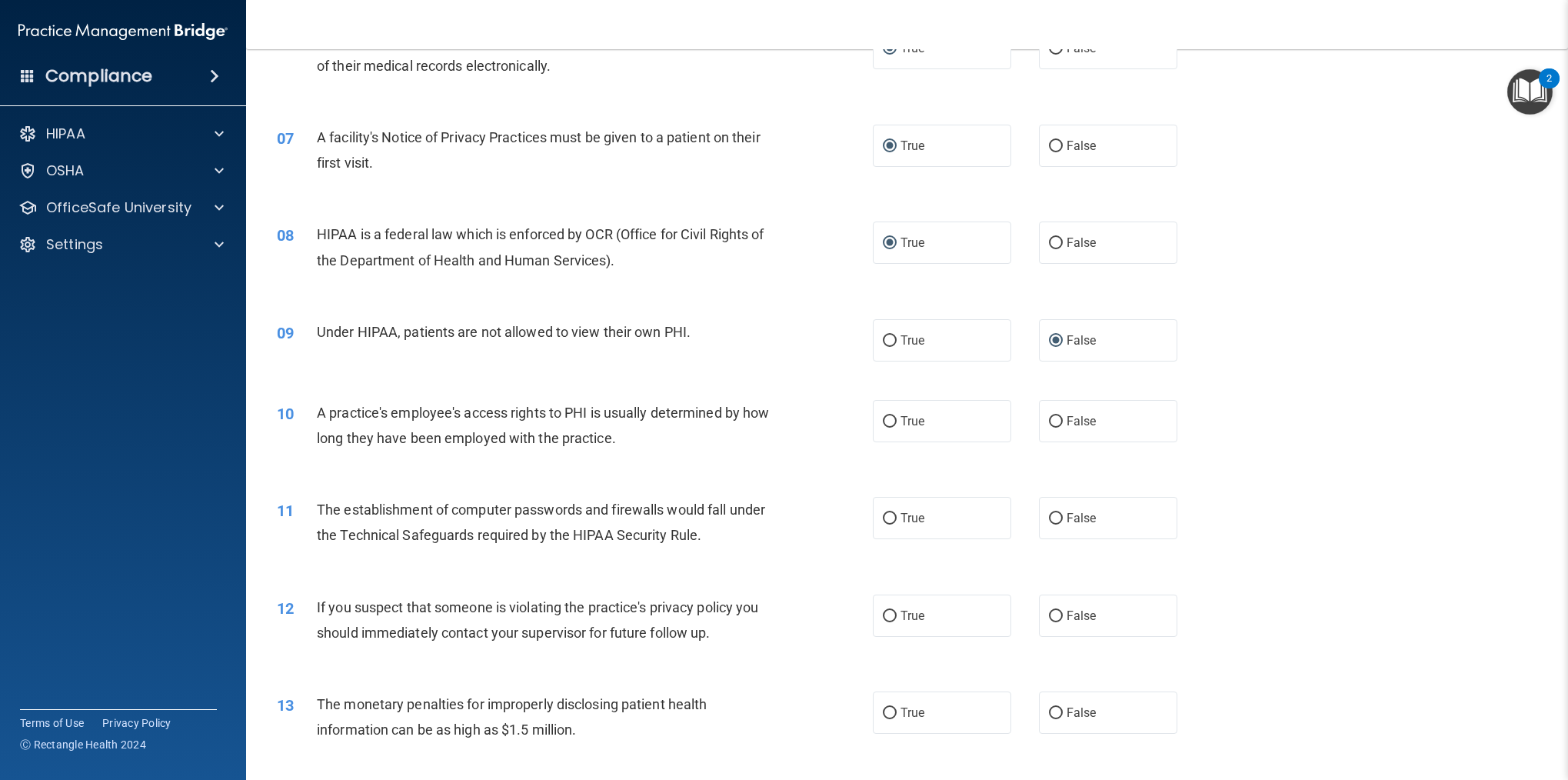
scroll to position [681, 0]
click at [1055, 420] on input "False" at bounding box center [1056, 423] width 14 height 11
radio input "true"
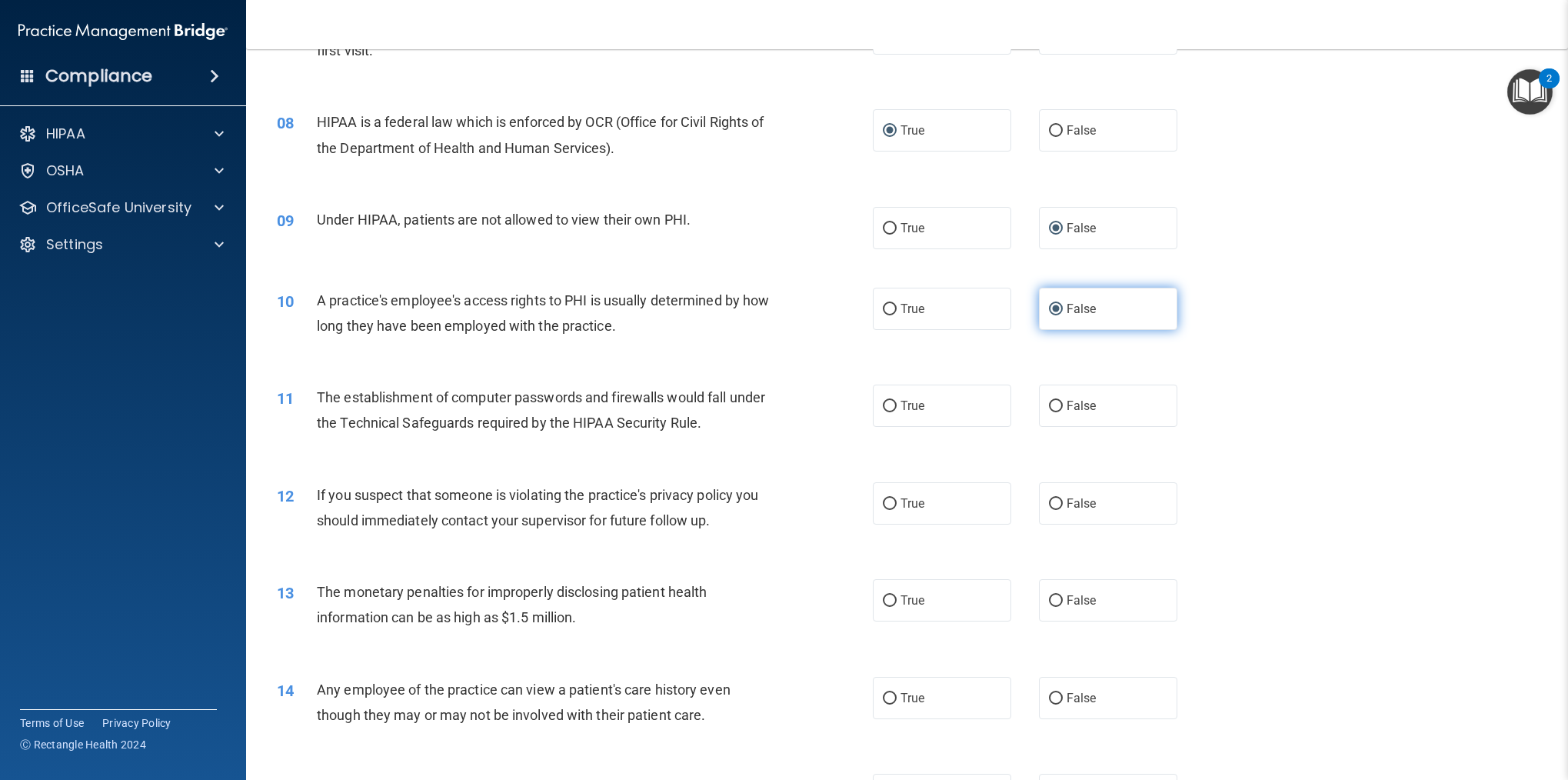
scroll to position [805, 0]
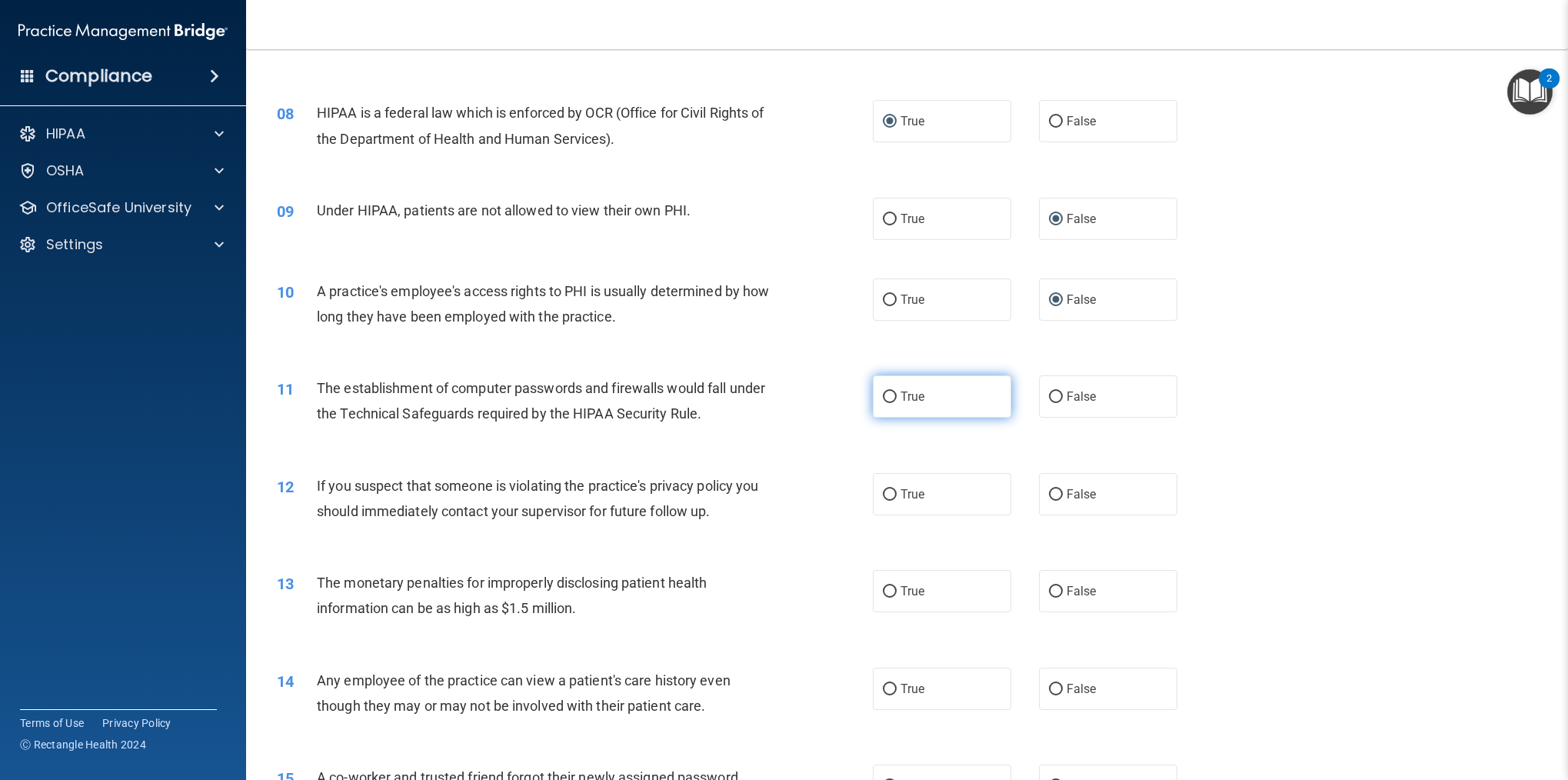
click at [890, 396] on input "True" at bounding box center [890, 397] width 14 height 11
radio input "true"
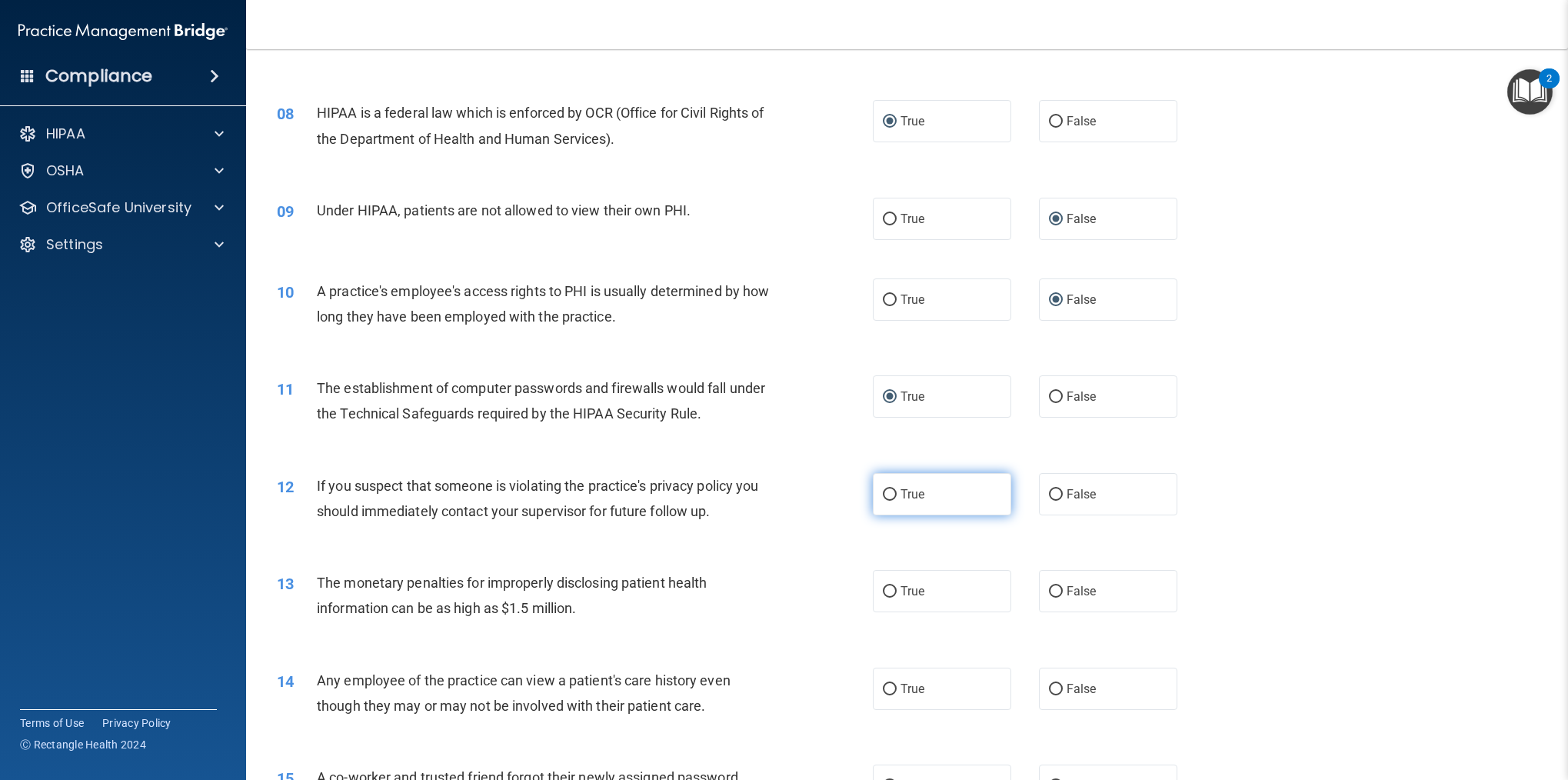
click at [894, 494] on input "True" at bounding box center [890, 495] width 14 height 11
radio input "true"
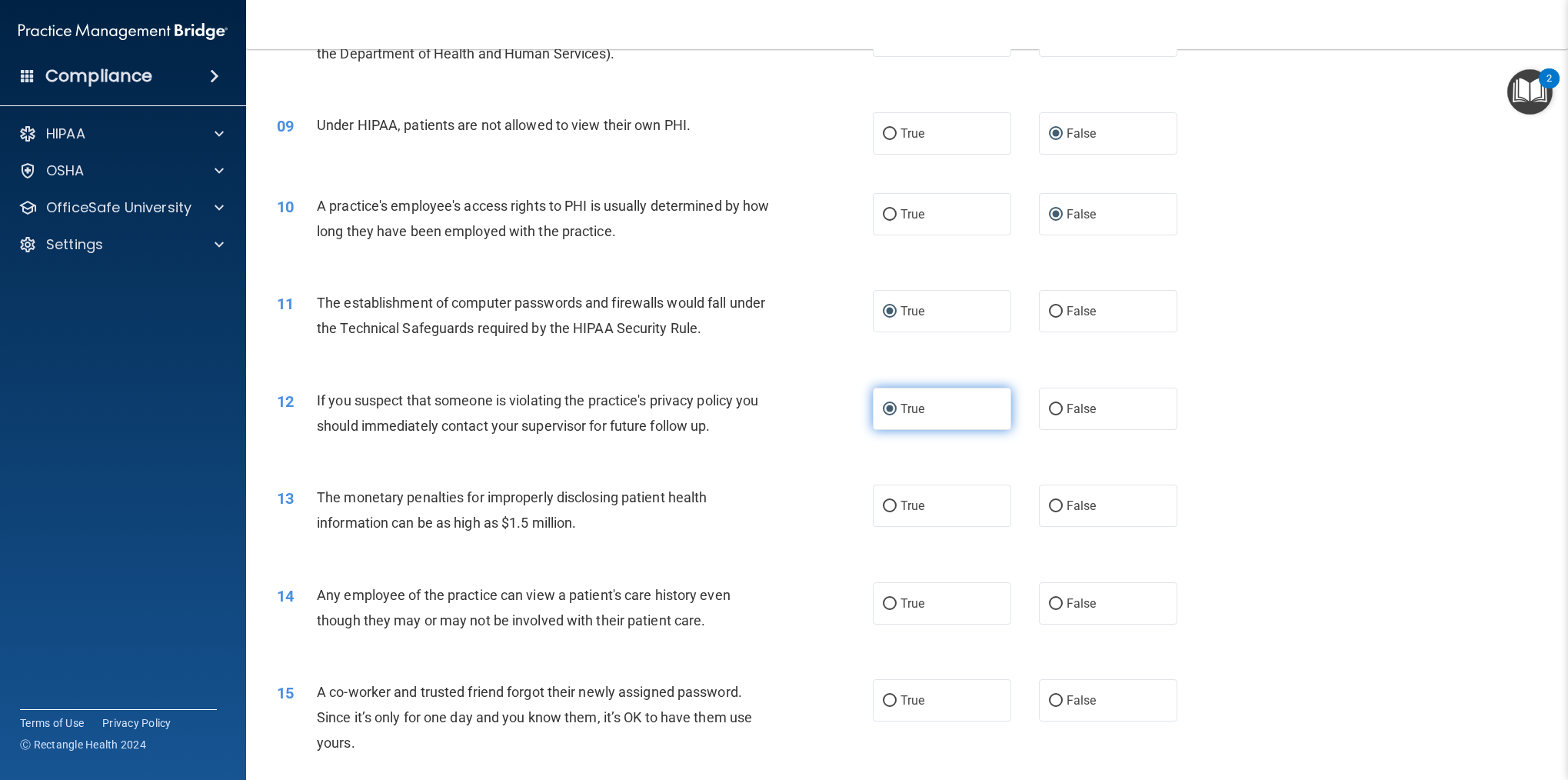
scroll to position [937, 0]
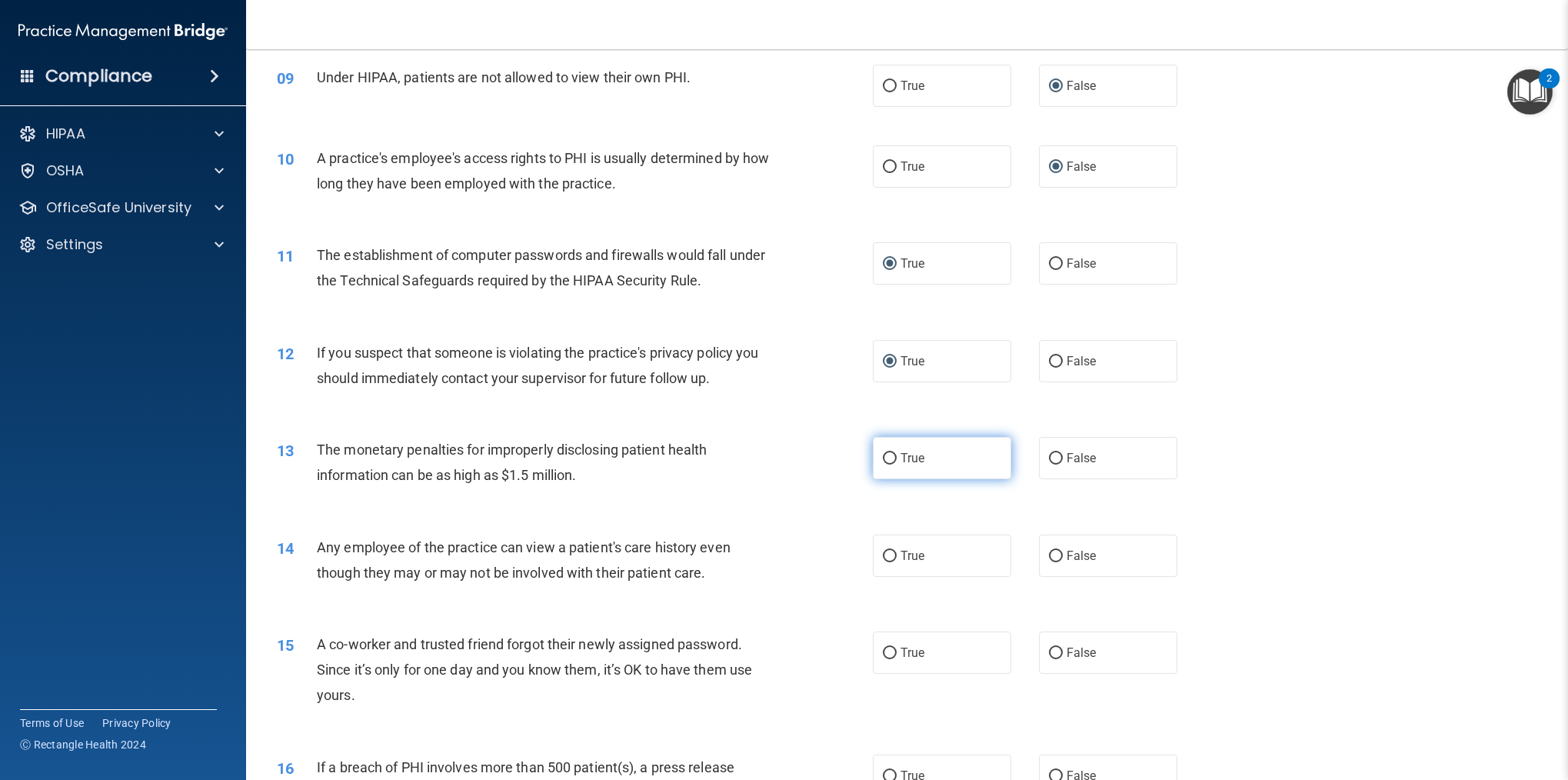
click at [885, 459] on input "True" at bounding box center [890, 459] width 14 height 11
radio input "true"
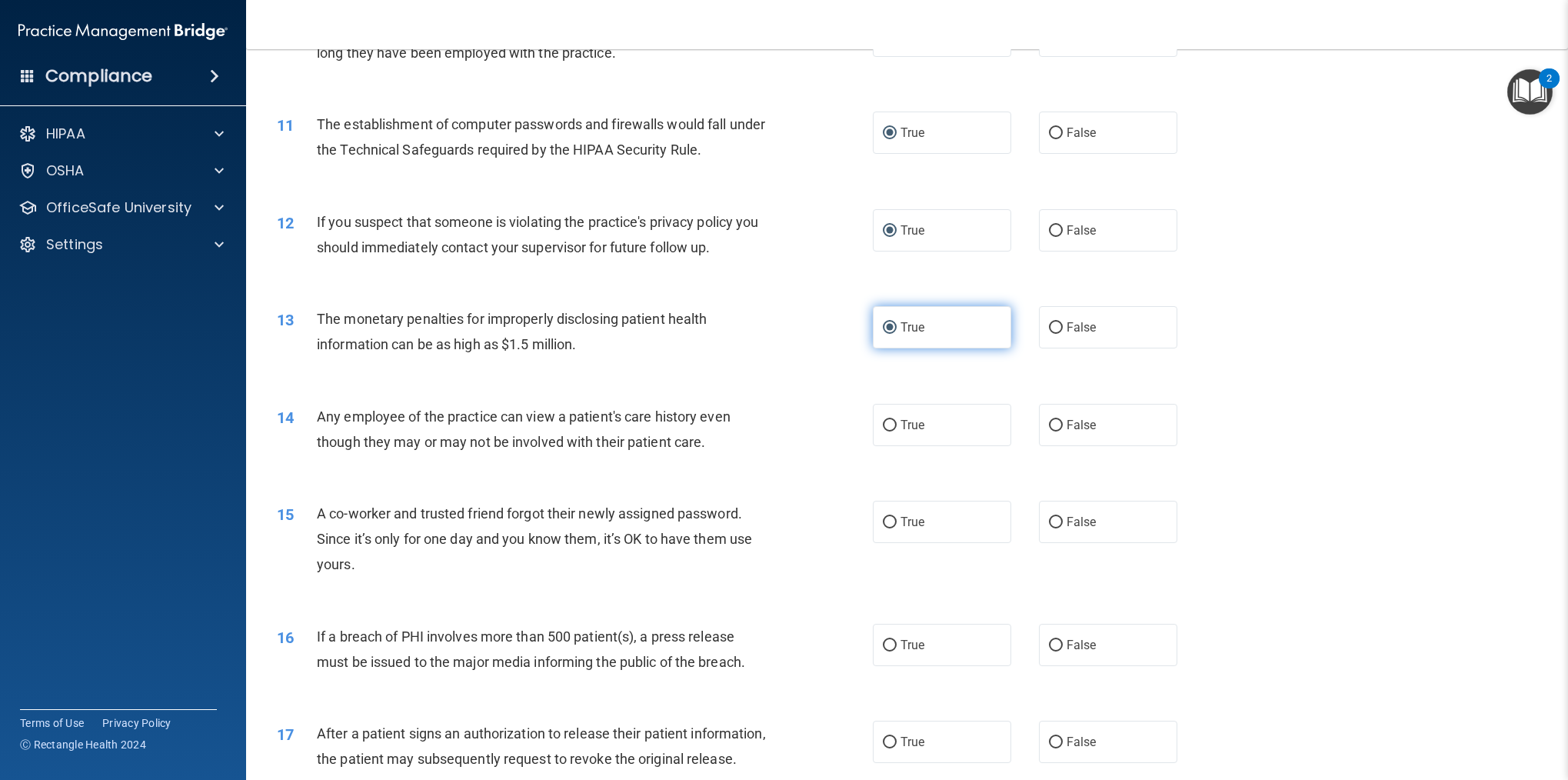
scroll to position [1070, 0]
click at [892, 424] on input "True" at bounding box center [890, 423] width 14 height 11
radio input "true"
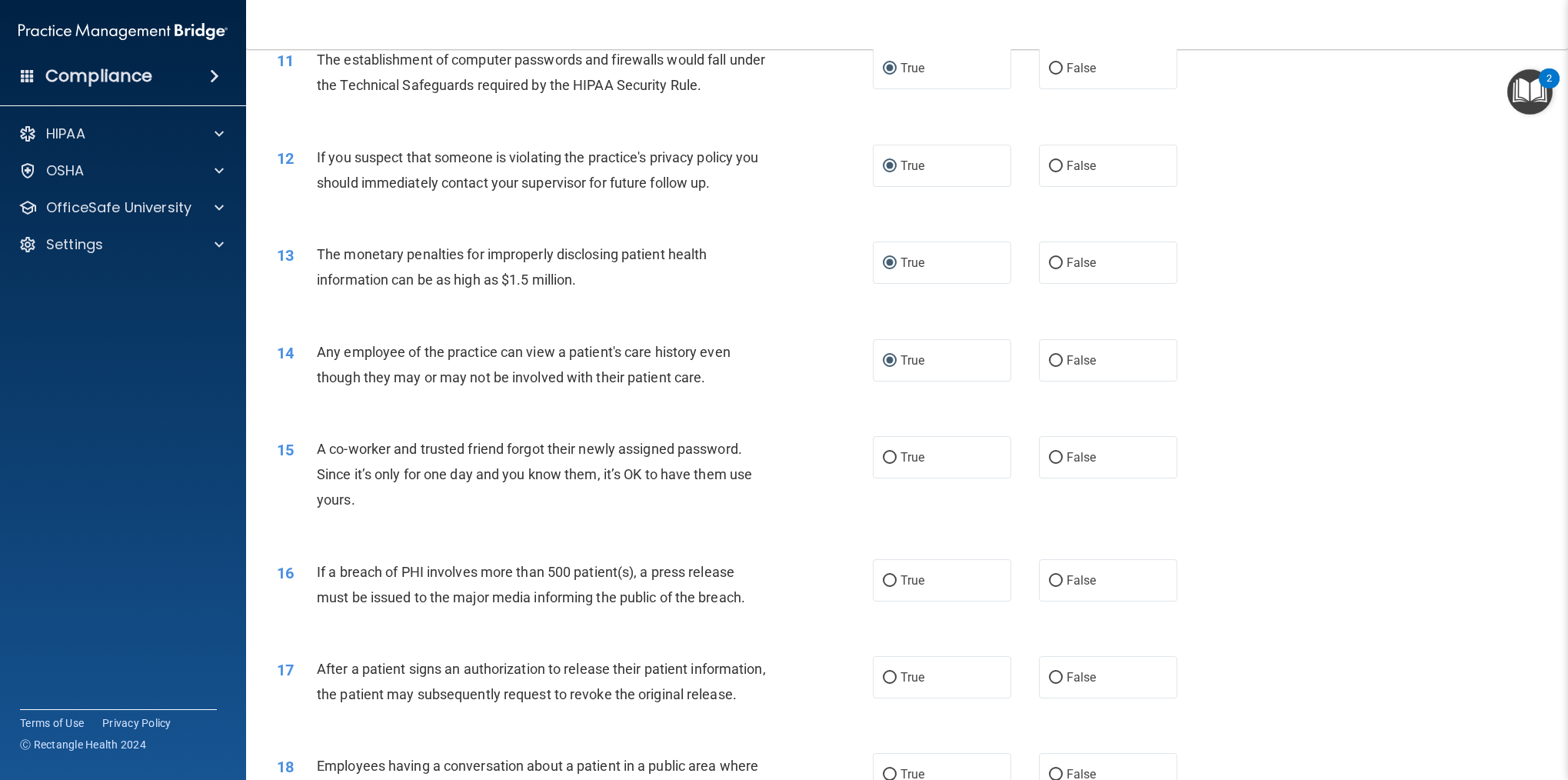
scroll to position [1130, 0]
click at [1054, 458] on input "False" at bounding box center [1056, 460] width 14 height 11
radio input "true"
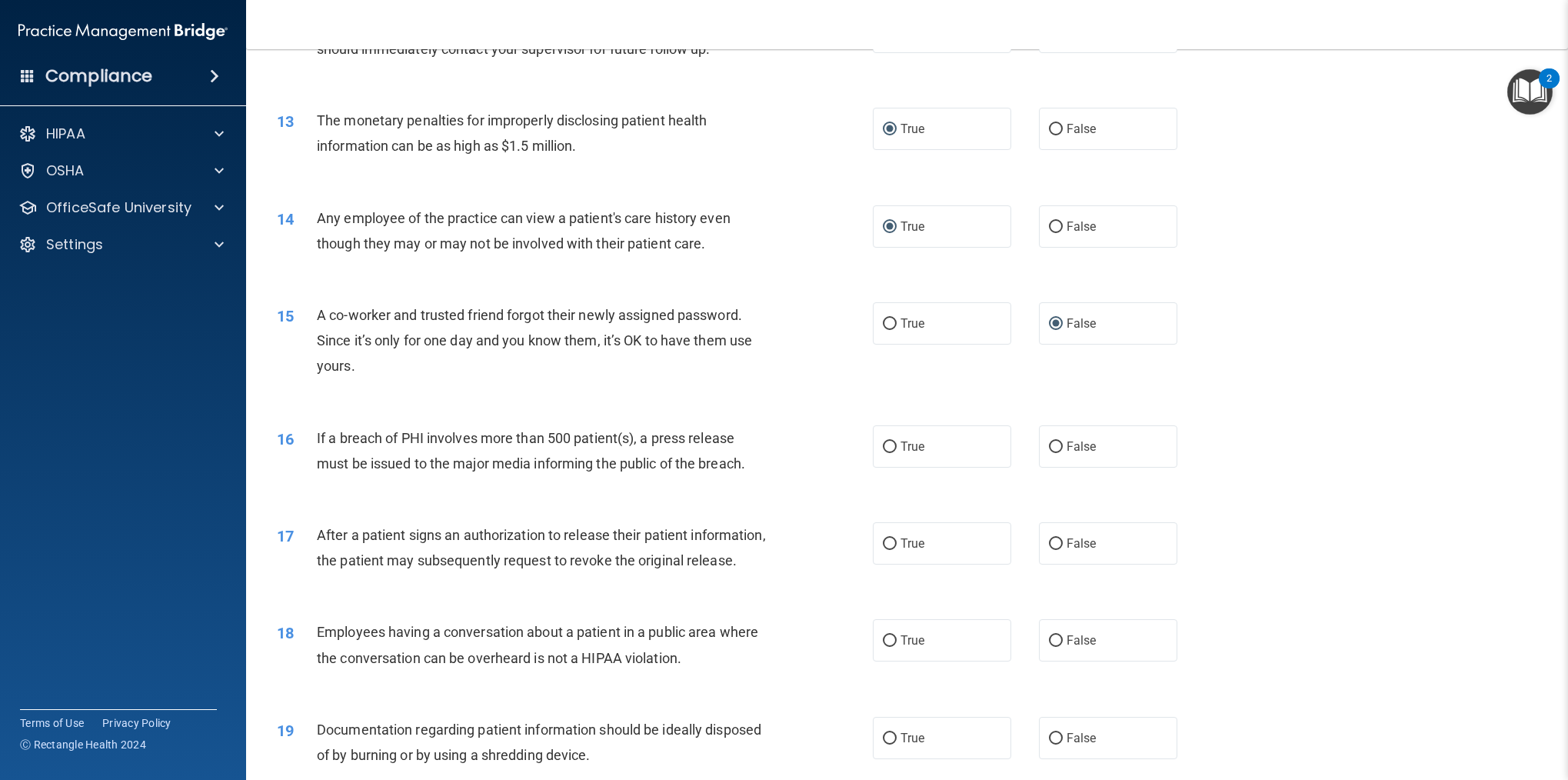
scroll to position [1304, 0]
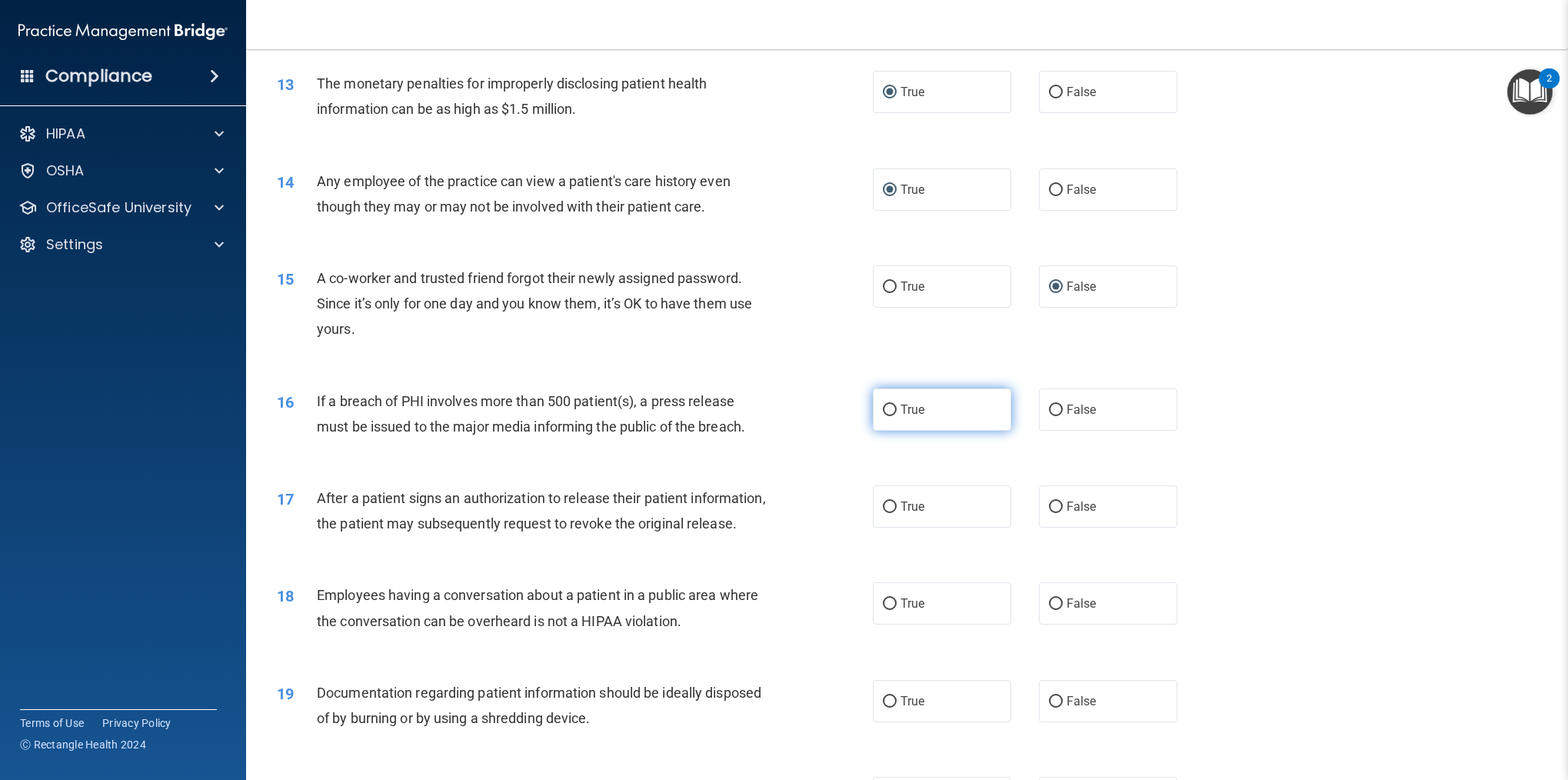
click at [887, 408] on input "True" at bounding box center [890, 409] width 14 height 11
radio input "true"
click at [890, 503] on input "True" at bounding box center [890, 507] width 14 height 11
radio input "true"
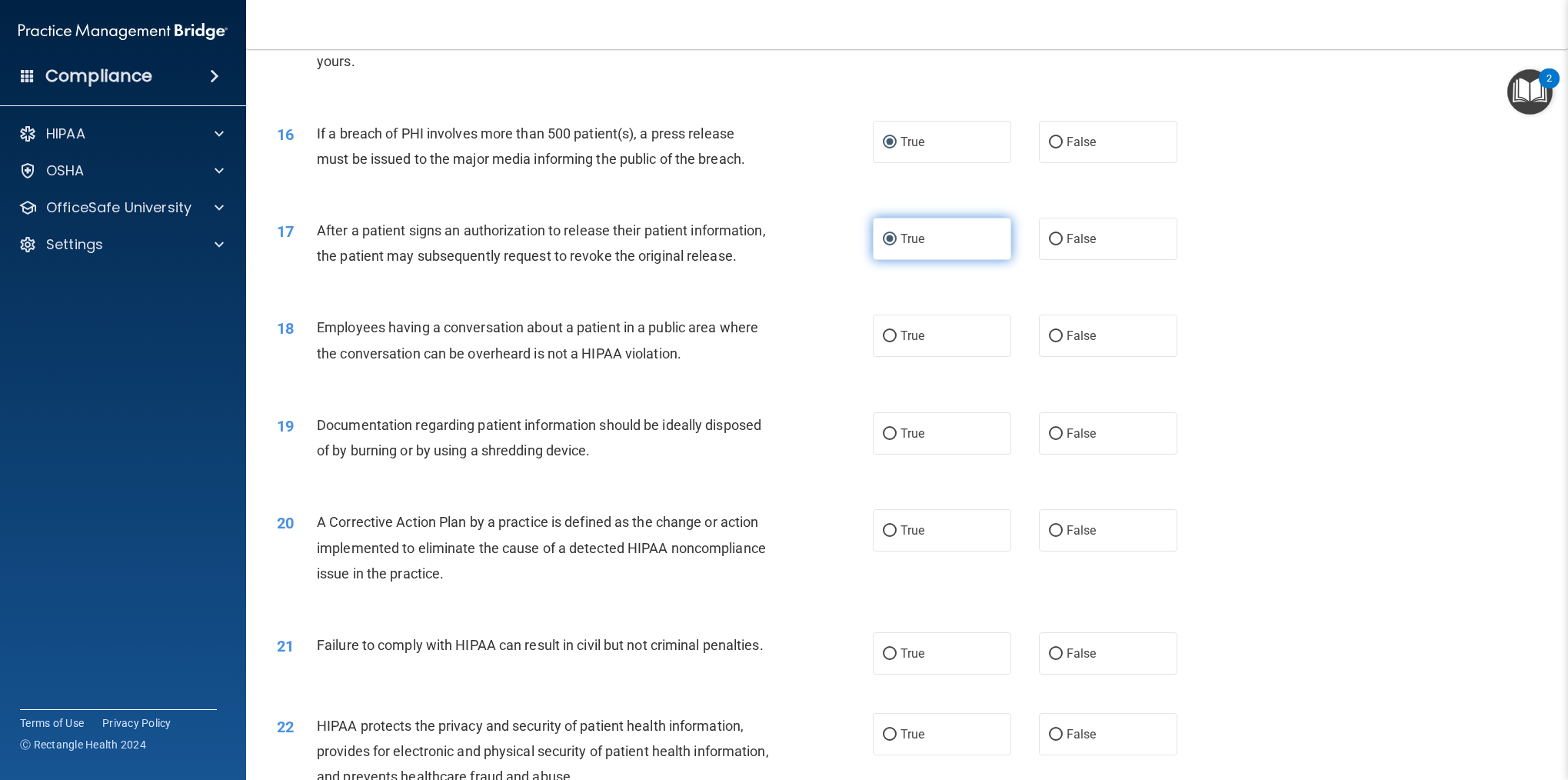
scroll to position [1571, 0]
click at [1051, 333] on input "False" at bounding box center [1056, 336] width 14 height 11
radio input "true"
click at [896, 433] on label "True" at bounding box center [942, 432] width 139 height 42
click at [896, 433] on input "True" at bounding box center [890, 433] width 14 height 11
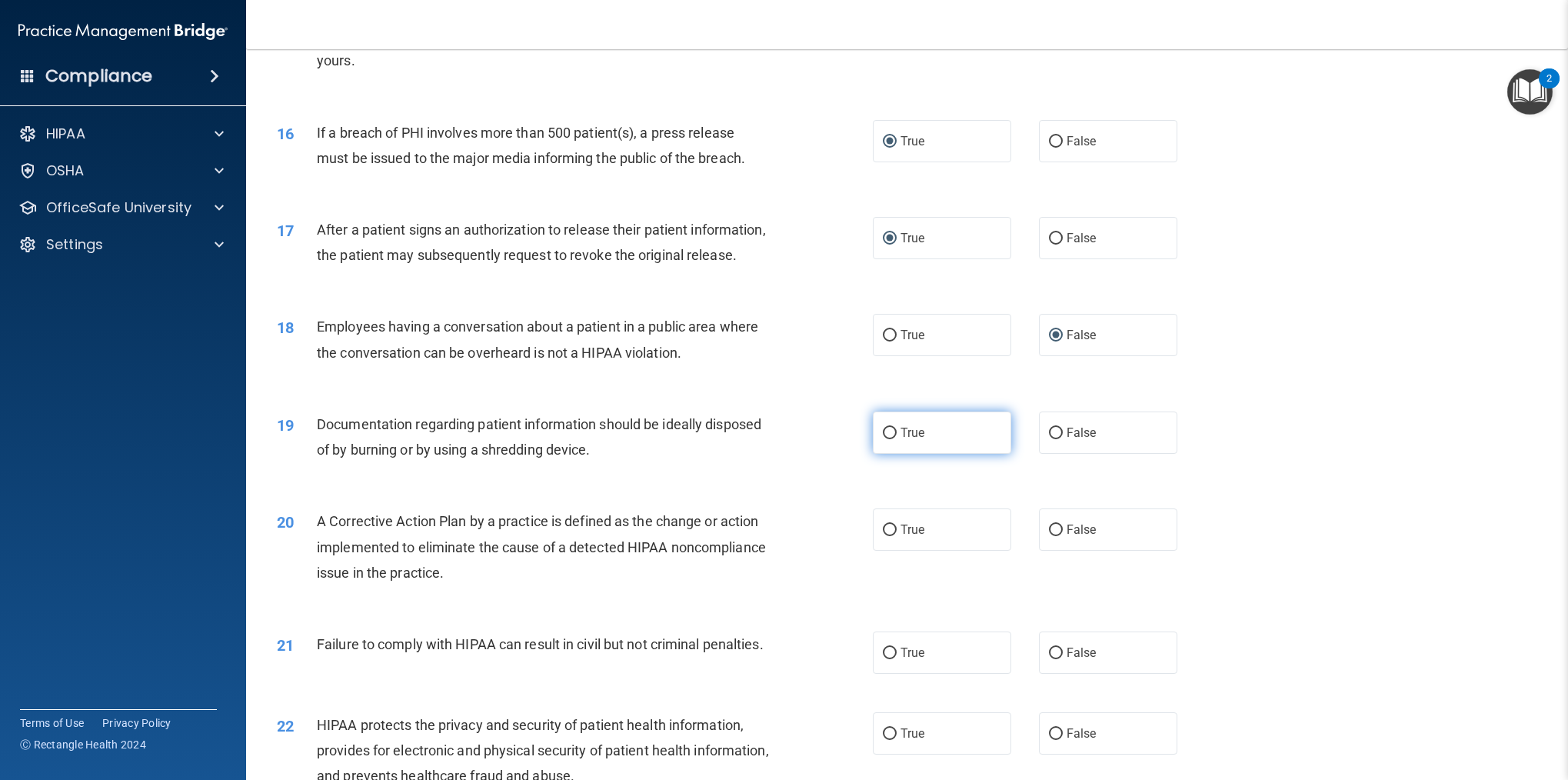
radio input "true"
click at [897, 531] on label "True" at bounding box center [942, 530] width 139 height 42
click at [897, 531] on input "True" at bounding box center [890, 530] width 14 height 11
radio input "true"
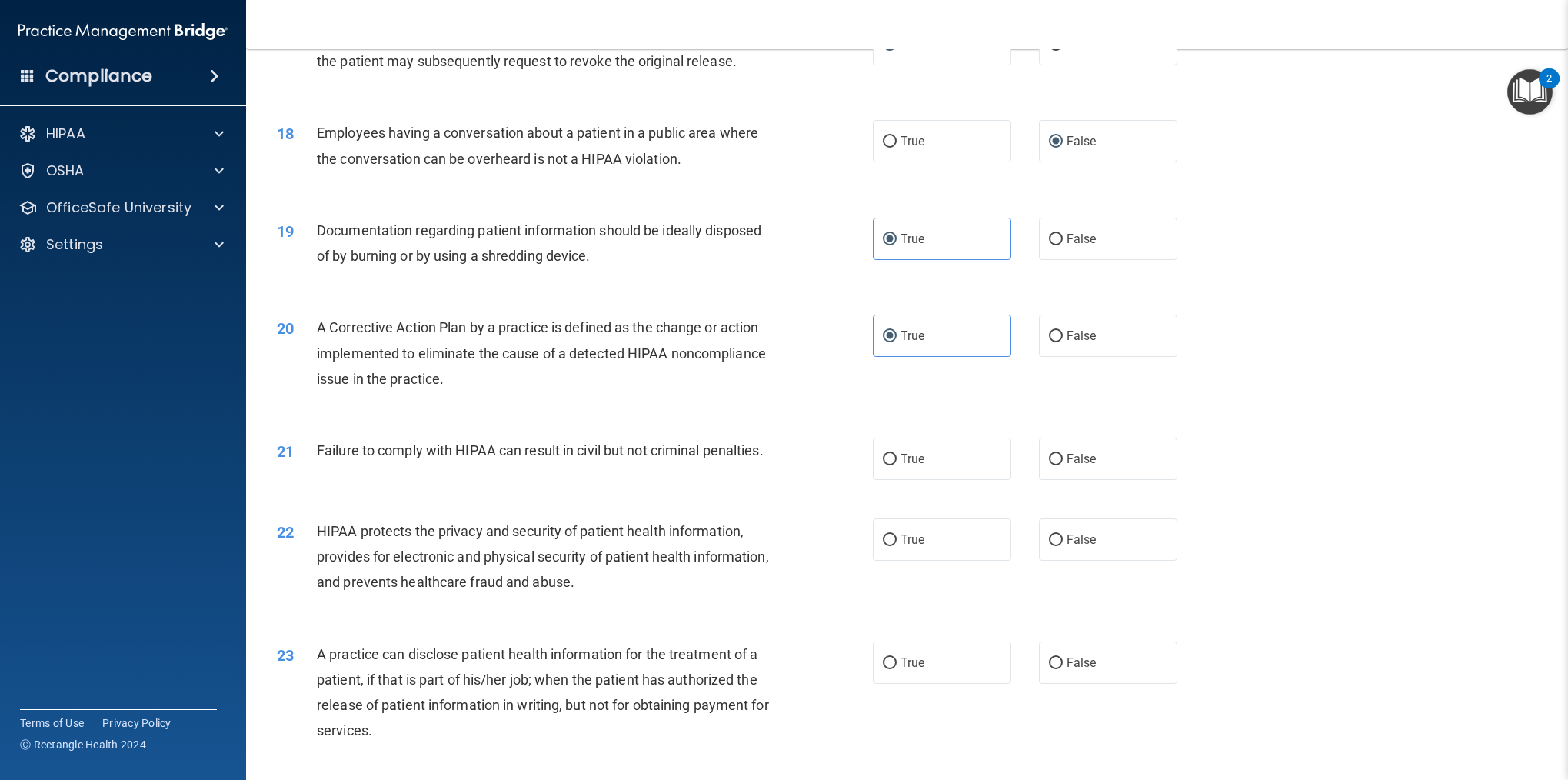
scroll to position [1770, 0]
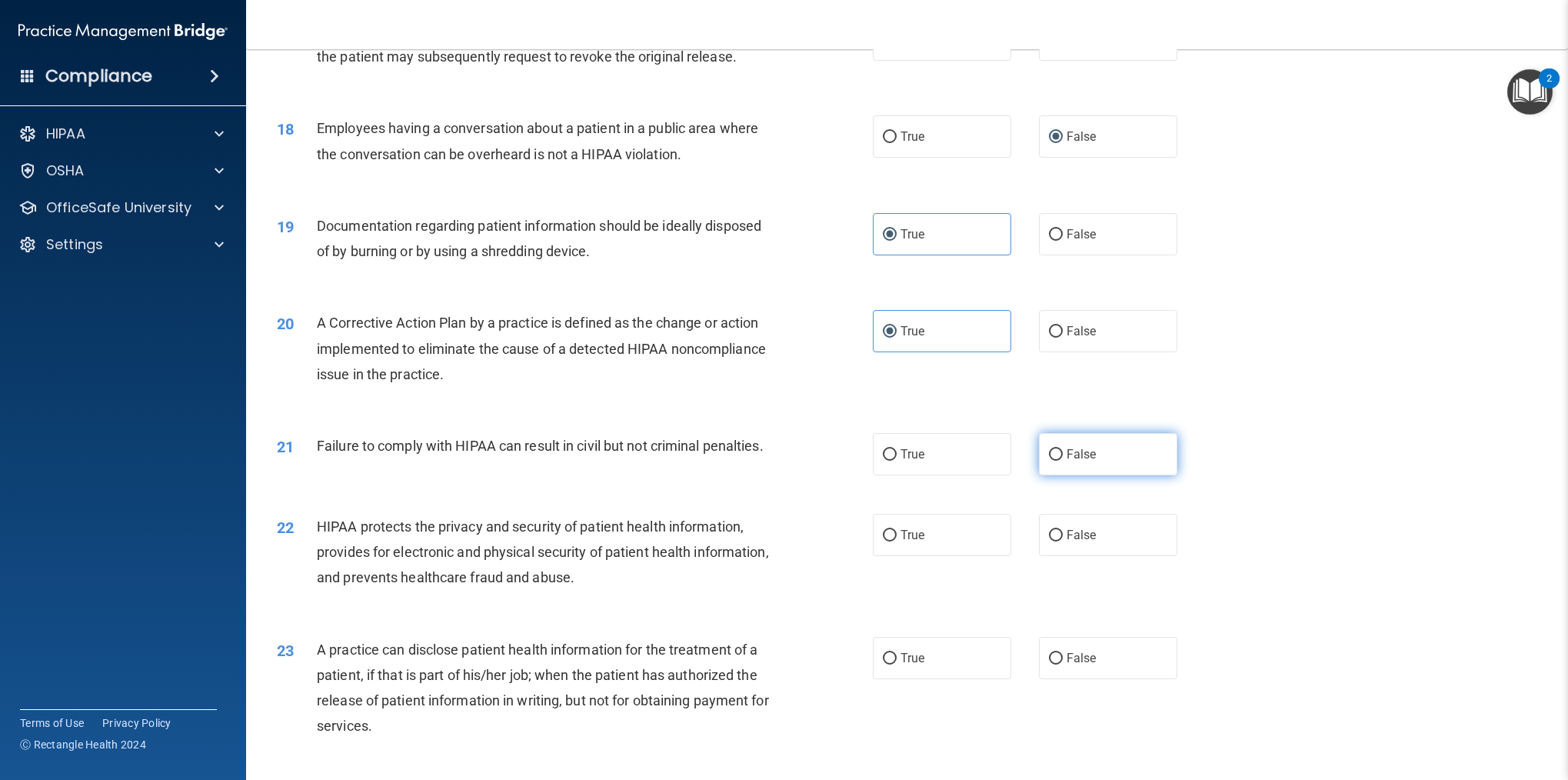
click at [1061, 452] on input "False" at bounding box center [1056, 454] width 14 height 11
radio input "true"
click at [896, 531] on label "True" at bounding box center [942, 535] width 139 height 42
click at [896, 531] on input "True" at bounding box center [890, 535] width 14 height 11
radio input "true"
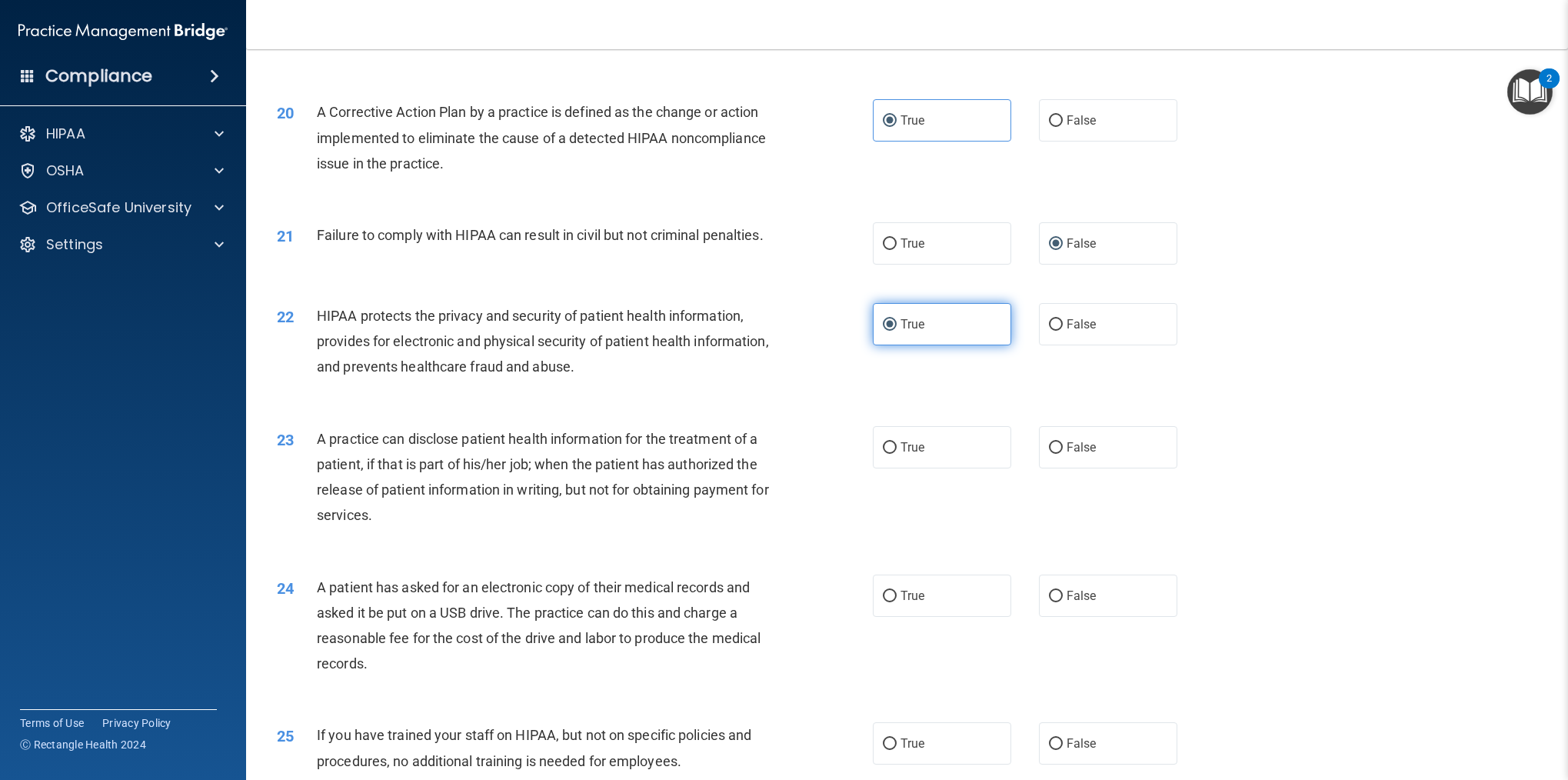
scroll to position [1982, 0]
click at [895, 446] on input "True" at bounding box center [890, 446] width 14 height 11
radio input "true"
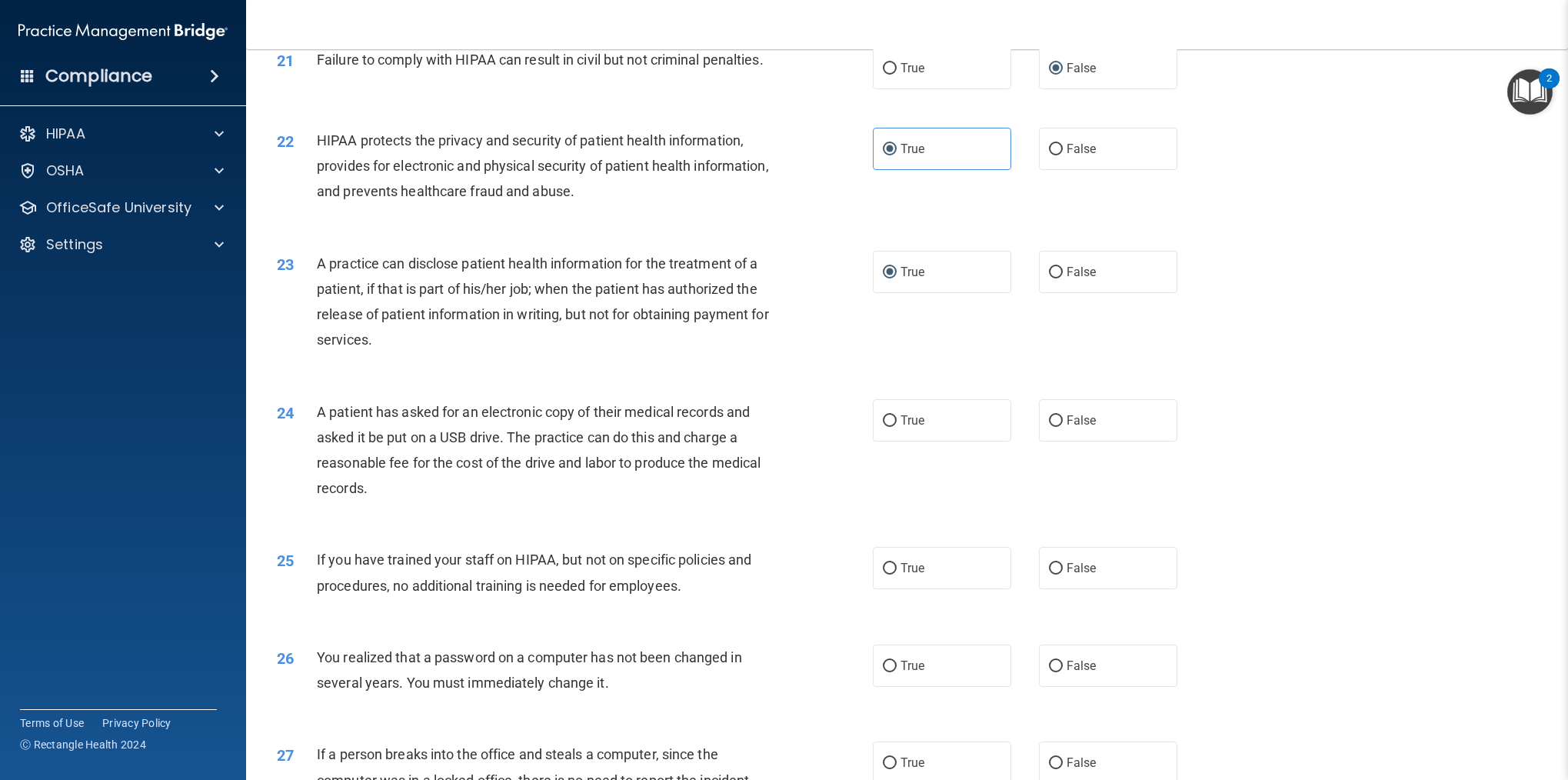
scroll to position [2153, 0]
click at [891, 422] on input "True" at bounding box center [890, 423] width 14 height 11
radio input "true"
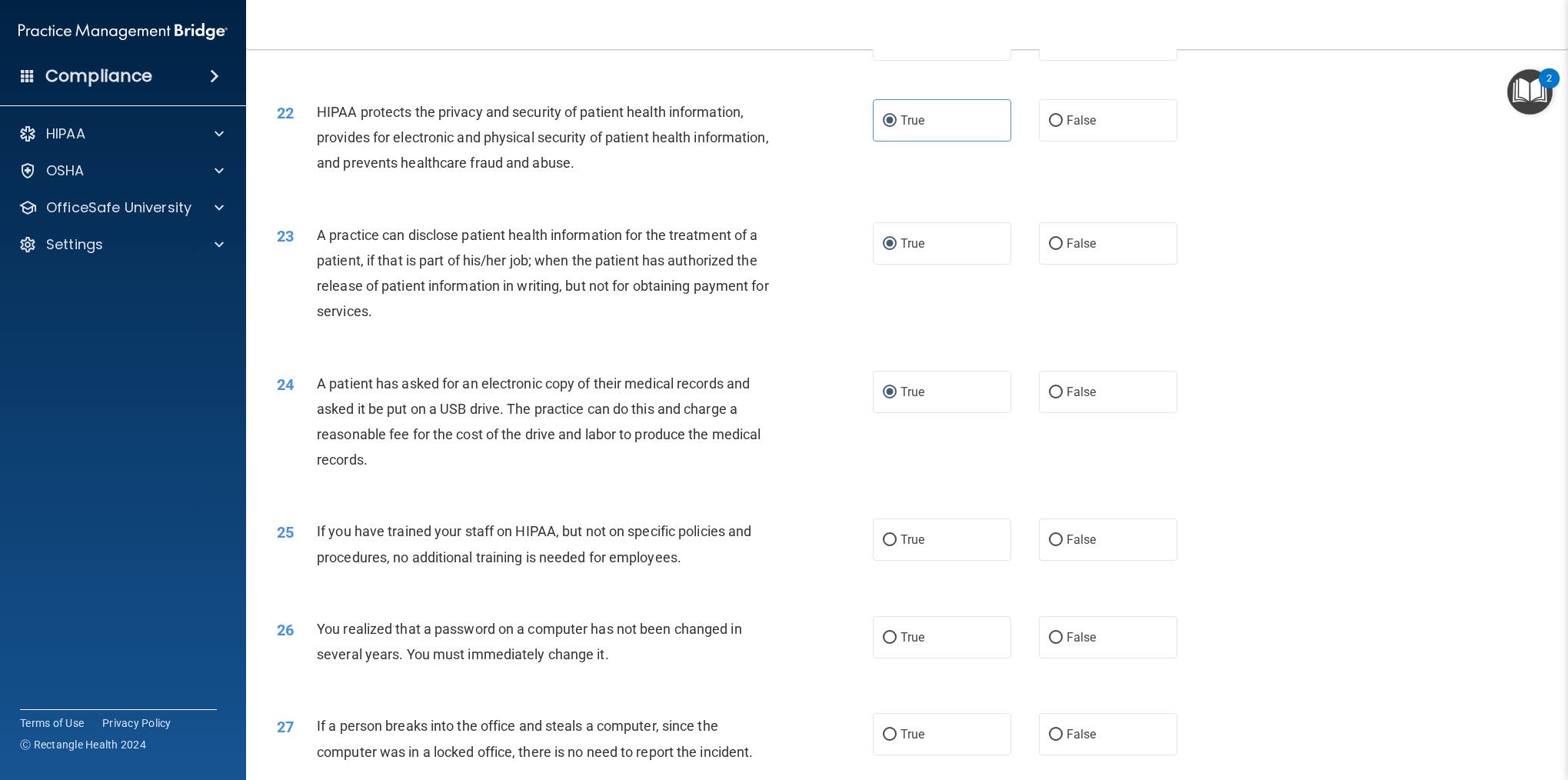
scroll to position [2206, 0]
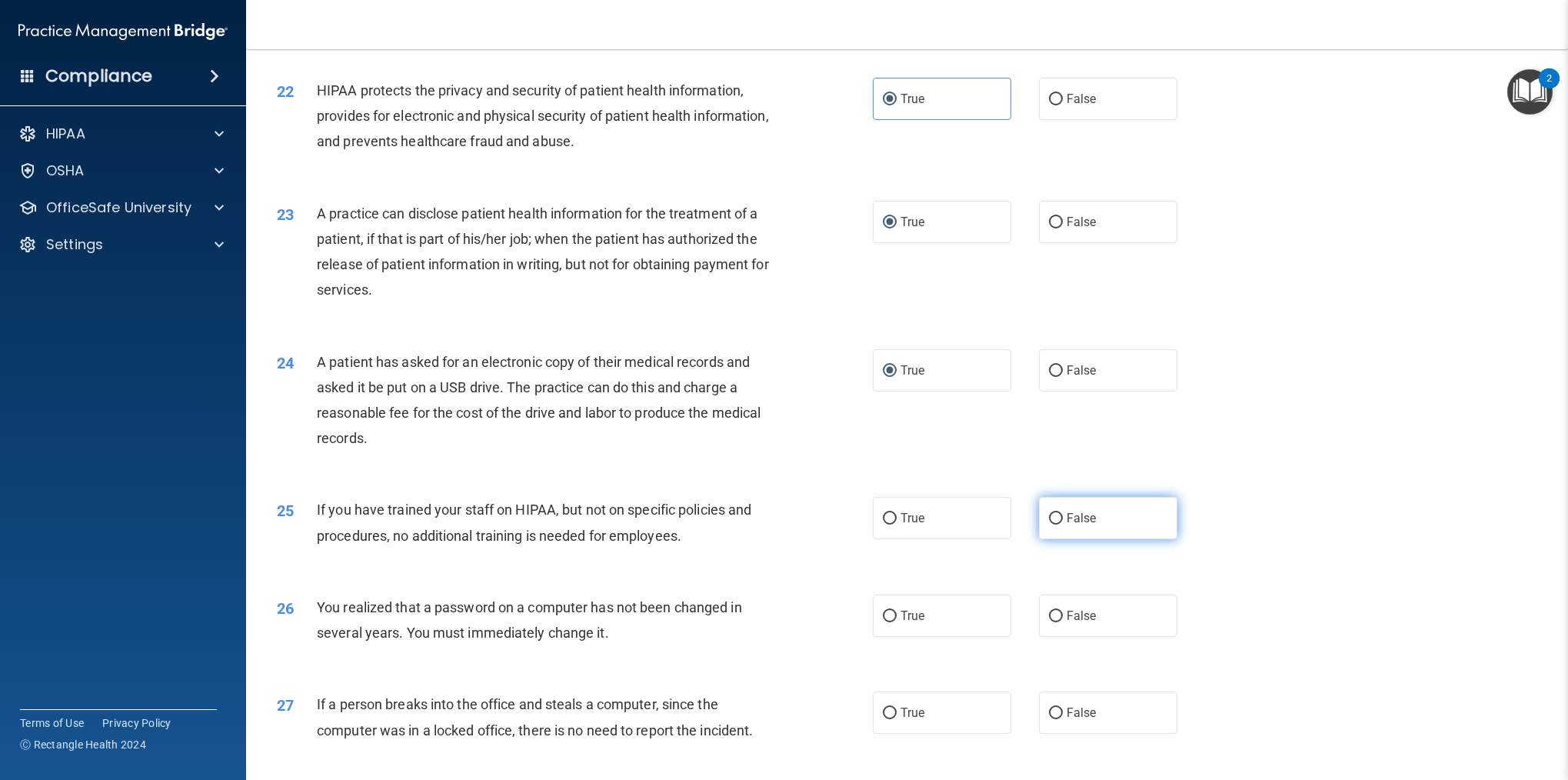
click at [1056, 521] on input "False" at bounding box center [1056, 518] width 14 height 11
radio input "true"
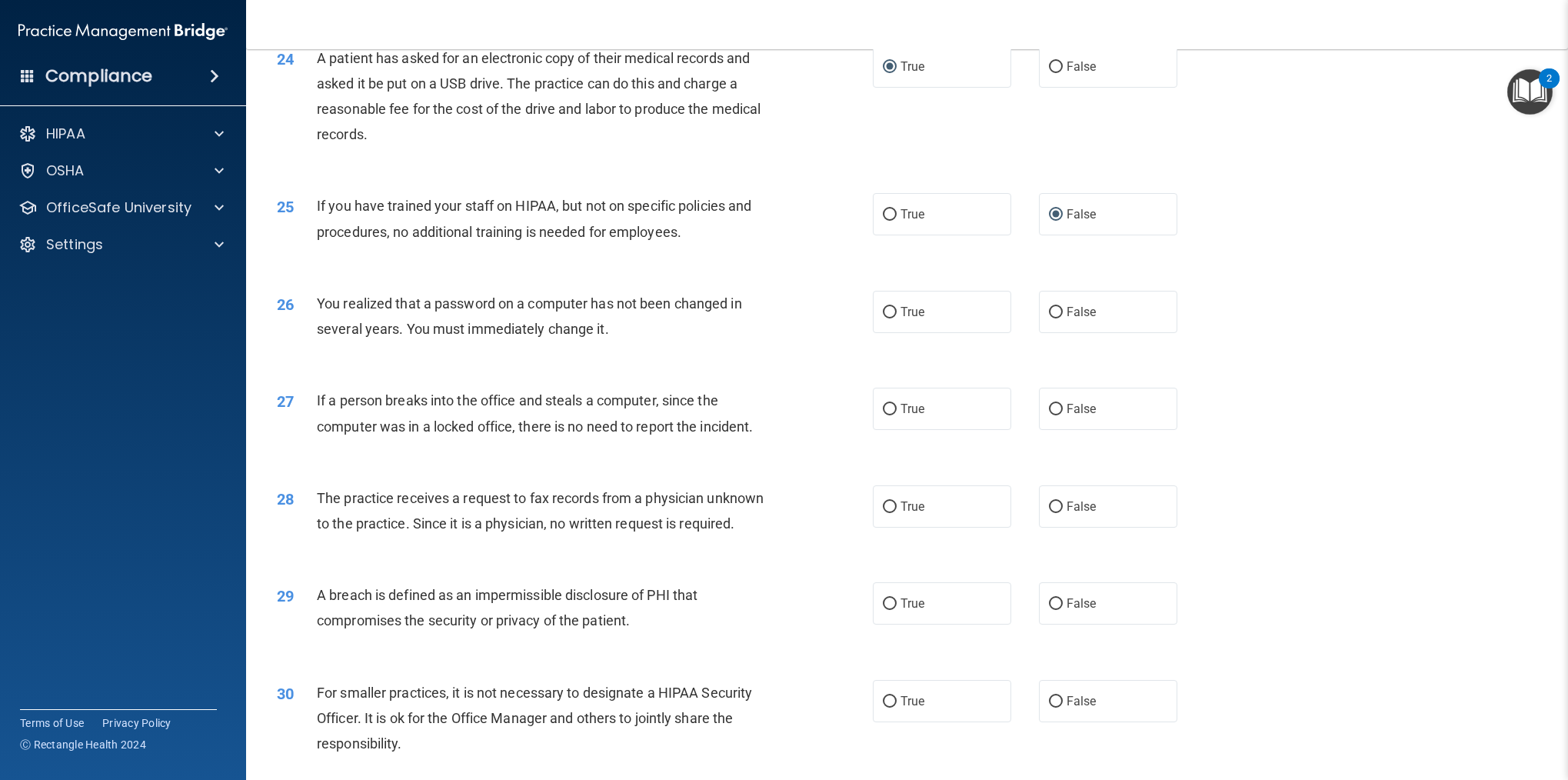
scroll to position [2511, 0]
click at [886, 310] on input "True" at bounding box center [890, 310] width 14 height 11
radio input "true"
click at [1057, 405] on input "False" at bounding box center [1056, 408] width 14 height 11
radio input "true"
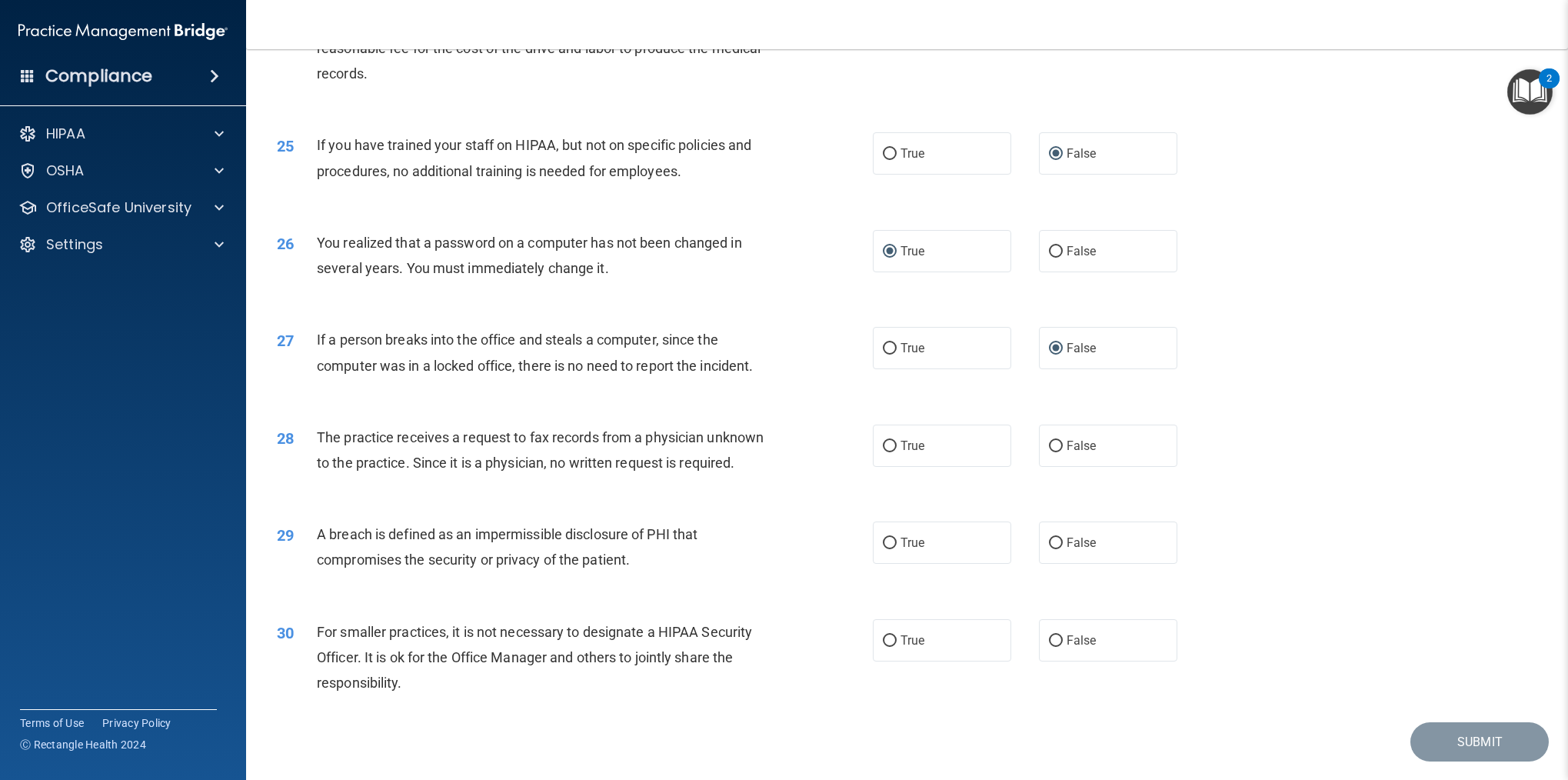
scroll to position [2613, 0]
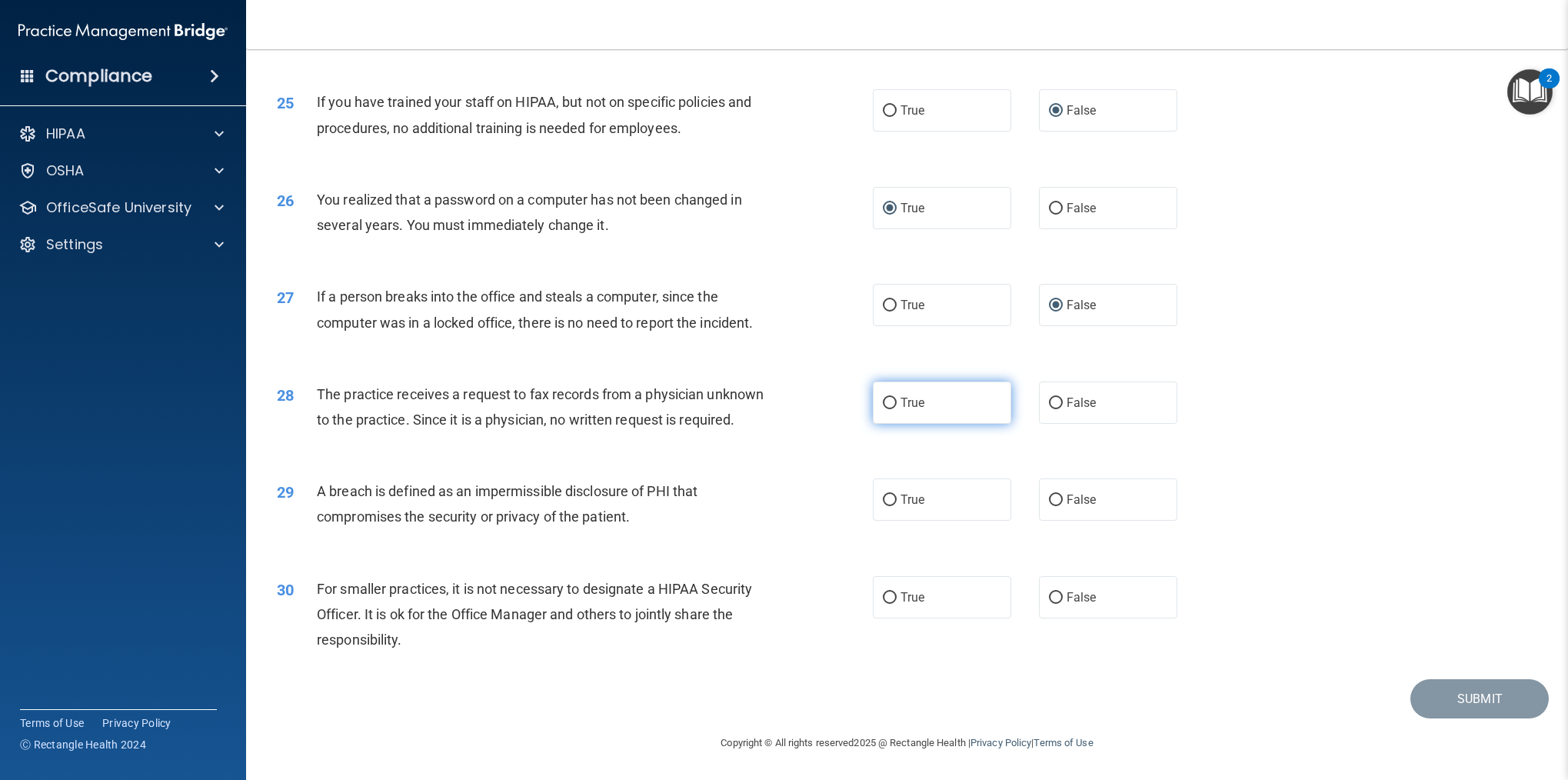
click at [889, 404] on input "True" at bounding box center [890, 403] width 14 height 11
radio input "true"
click at [1051, 401] on input "False" at bounding box center [1056, 403] width 14 height 11
radio input "true"
click at [894, 398] on input "True" at bounding box center [890, 403] width 14 height 11
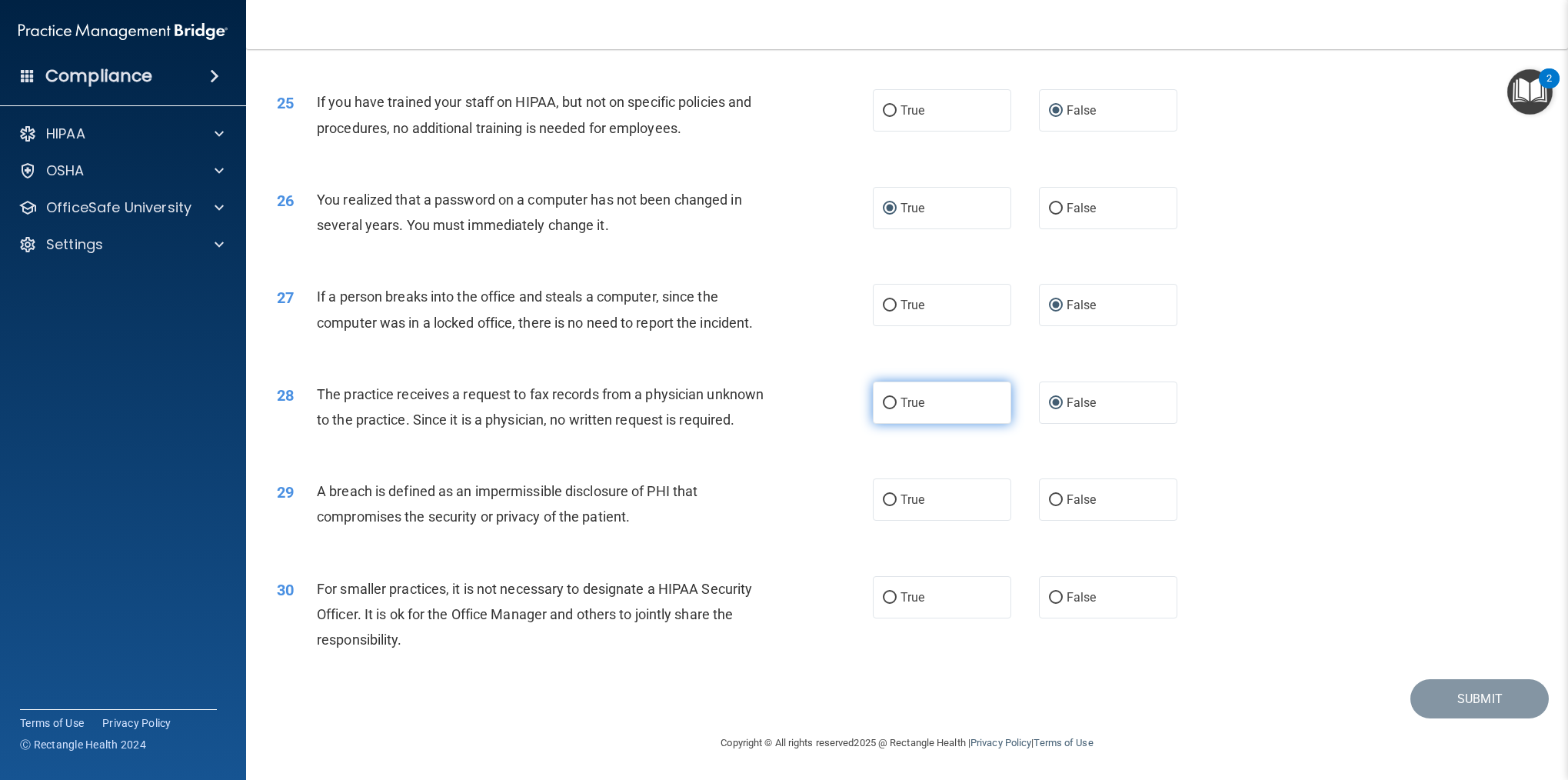
radio input "true"
radio input "false"
click at [890, 497] on input "True" at bounding box center [890, 500] width 14 height 11
radio input "true"
click at [891, 596] on input "True" at bounding box center [890, 597] width 14 height 11
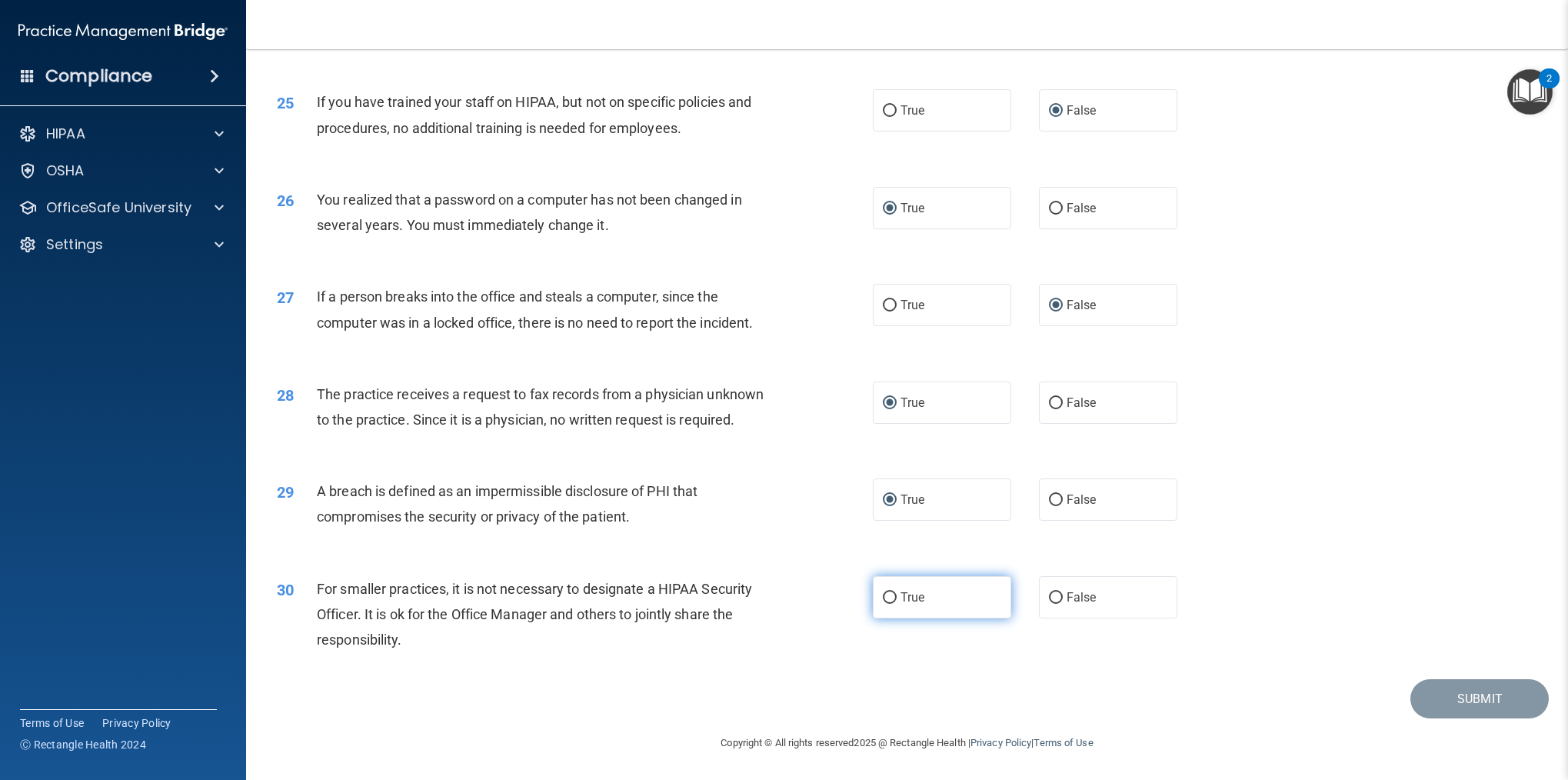
radio input "true"
click at [1428, 692] on button "Submit" at bounding box center [1479, 698] width 139 height 40
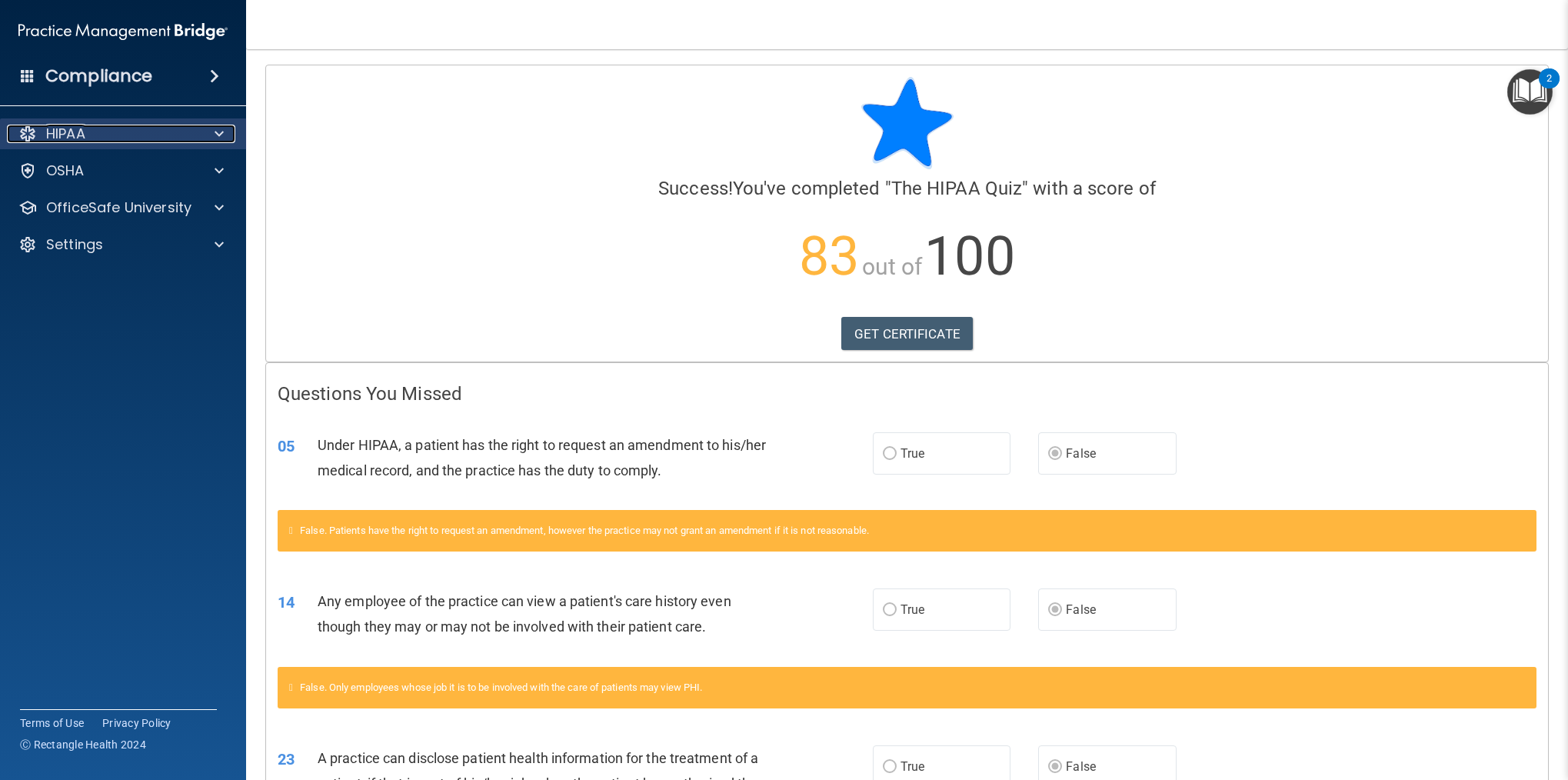
click at [215, 141] on span at bounding box center [219, 134] width 10 height 18
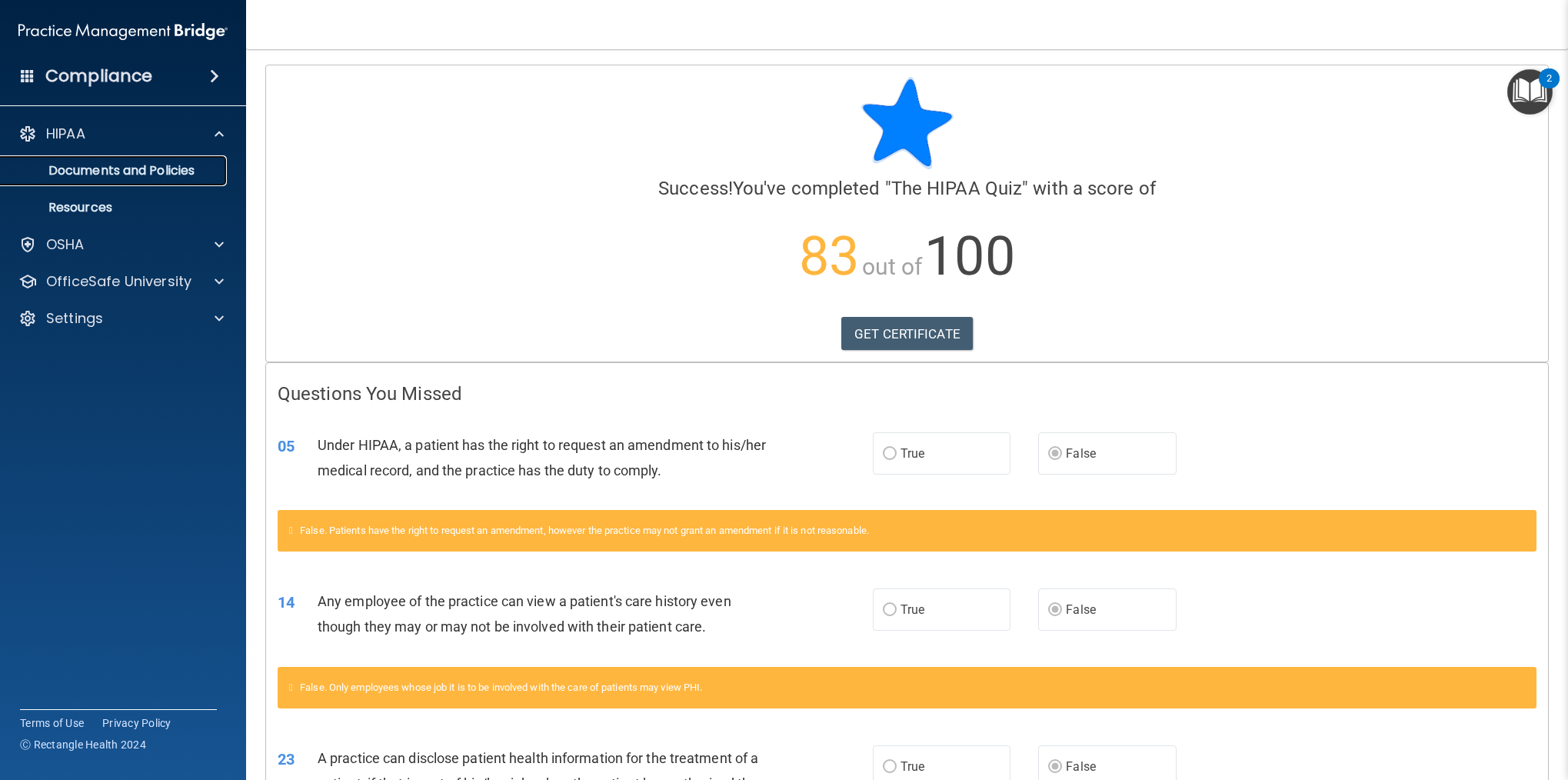
click at [130, 176] on p "Documents and Policies" at bounding box center [114, 171] width 210 height 16
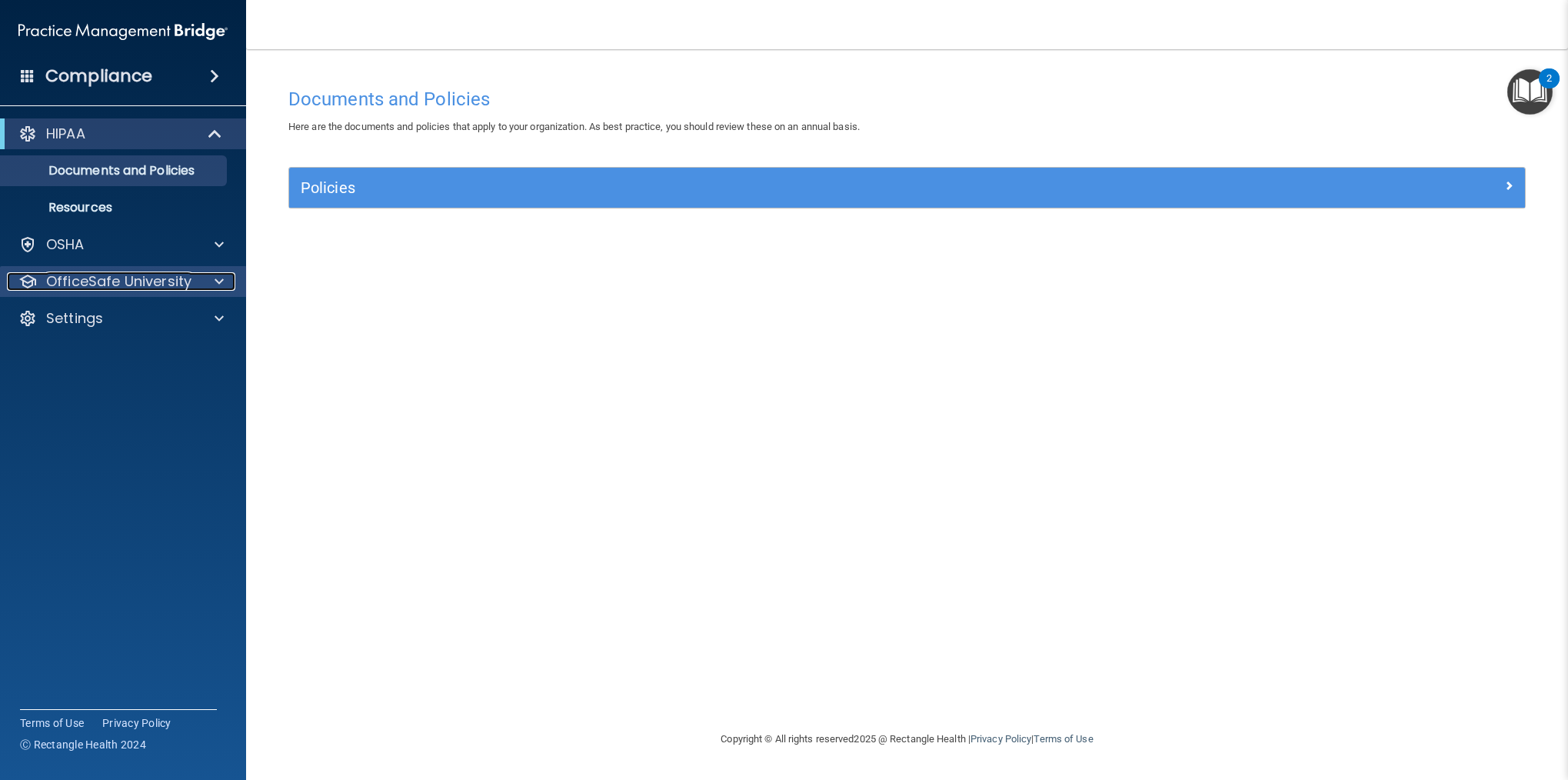
click at [105, 274] on p "OfficeSafe University" at bounding box center [119, 281] width 145 height 18
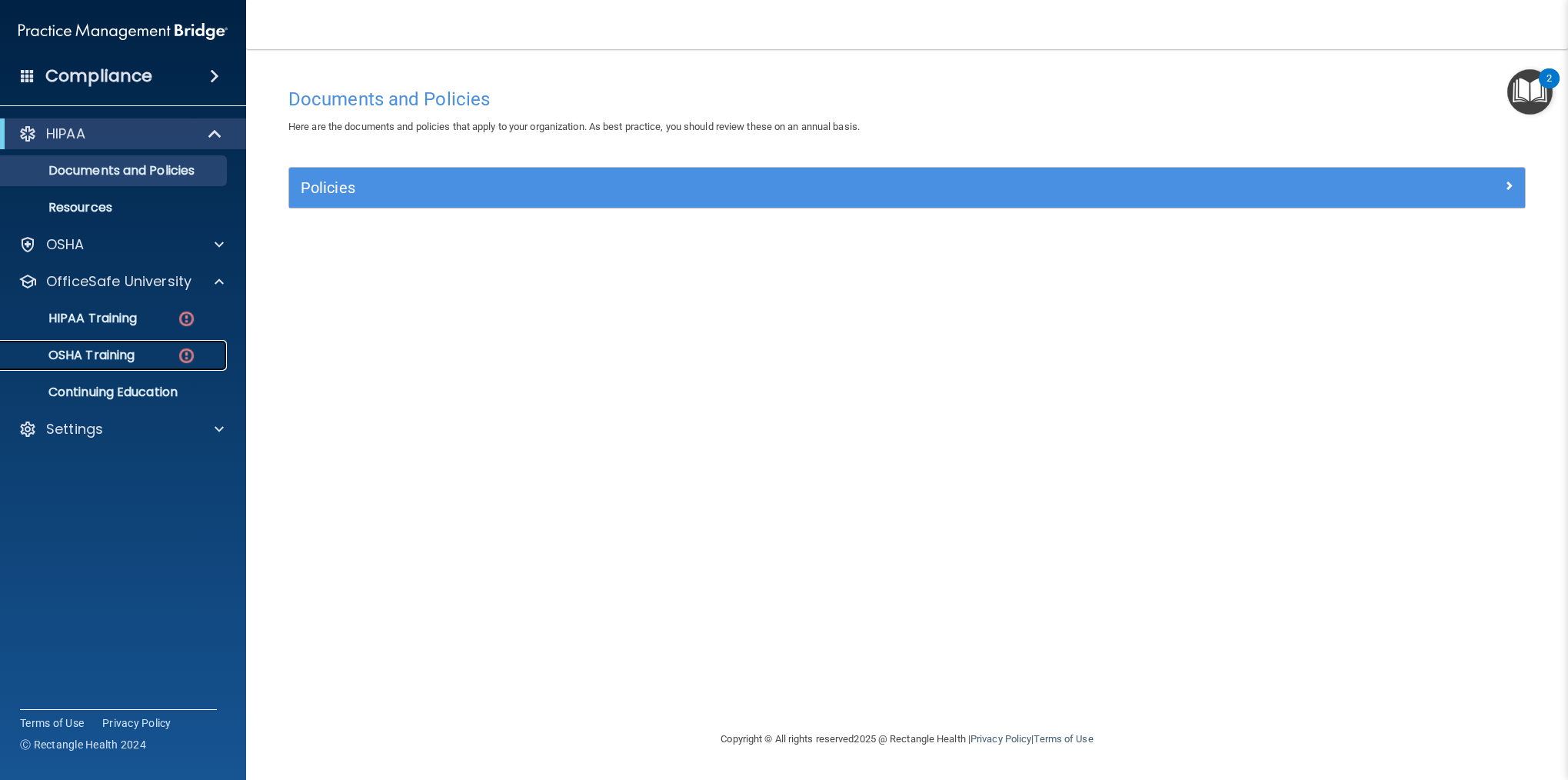
click at [140, 359] on div "OSHA Training" at bounding box center [114, 356] width 210 height 16
